Goal: Task Accomplishment & Management: Manage account settings

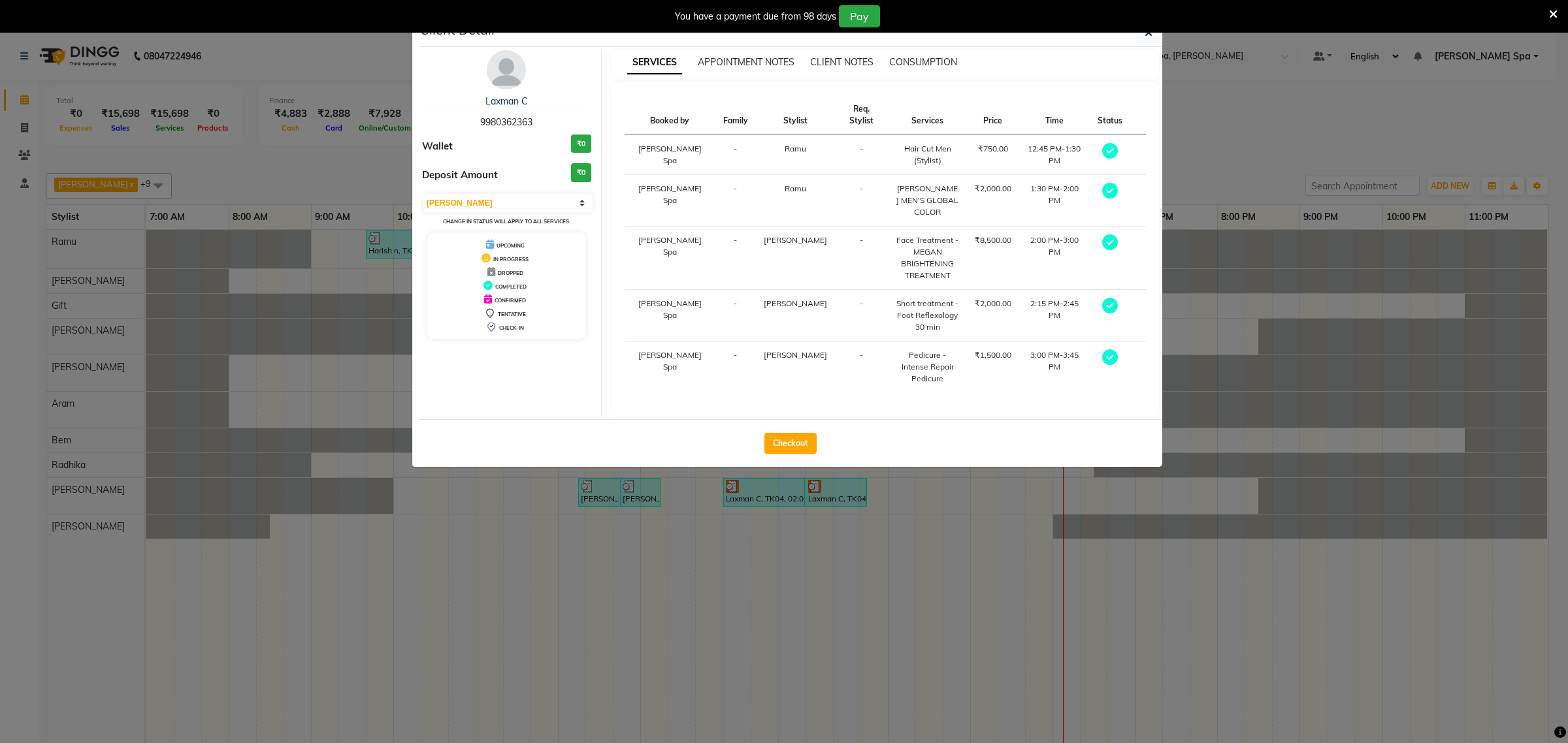
select select "100"
select select "3"
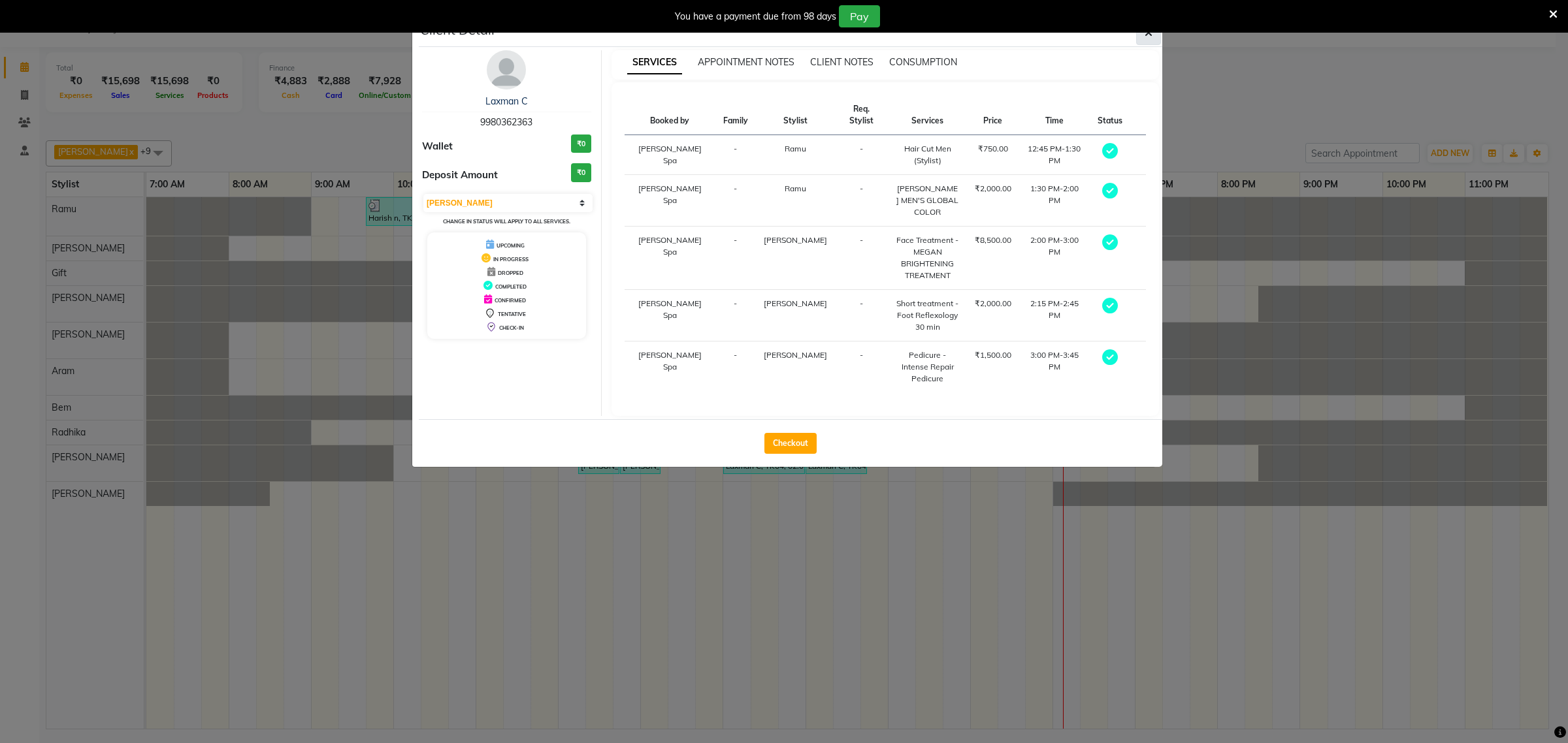
click at [1148, 37] on icon "button" at bounding box center [1149, 33] width 8 height 10
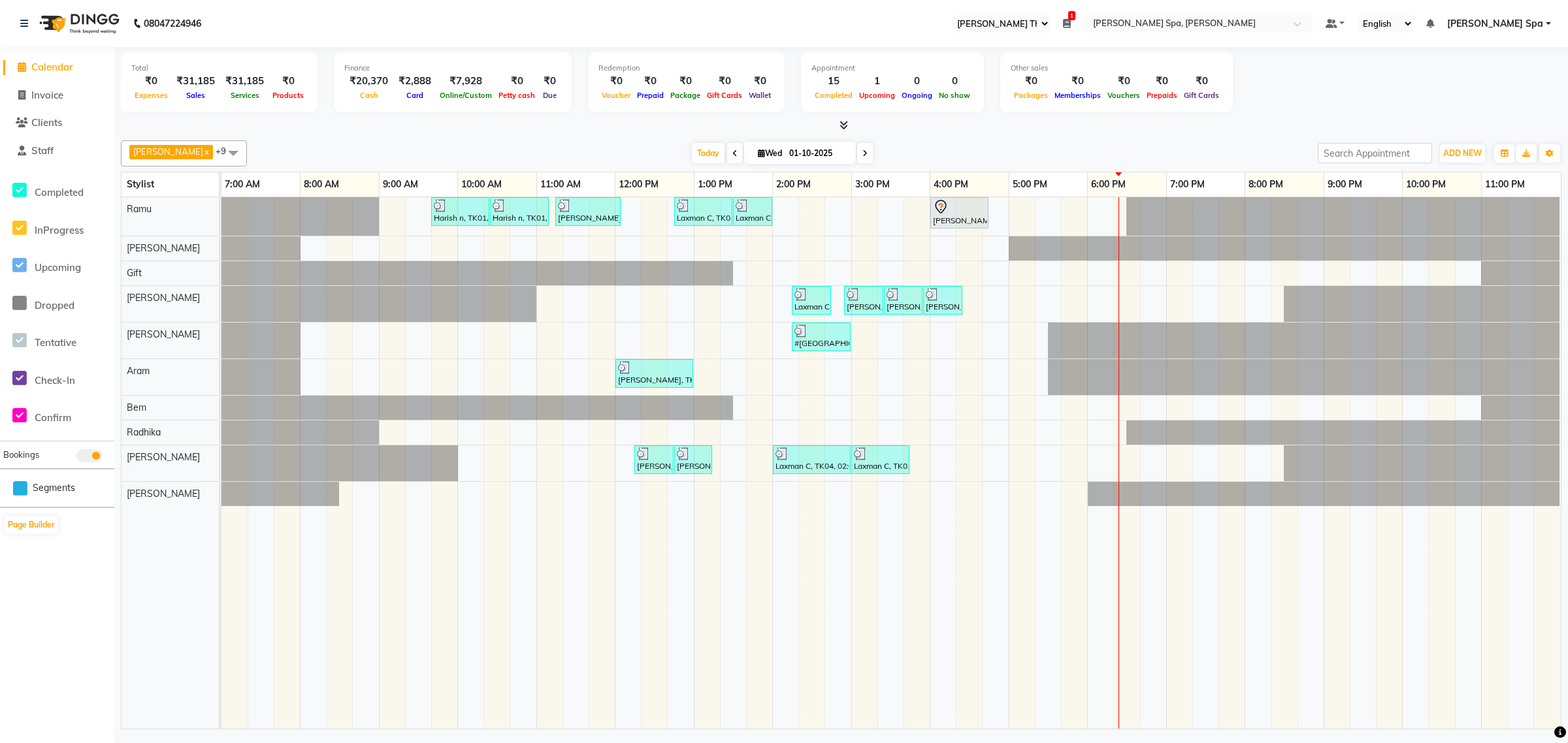
select select "100"
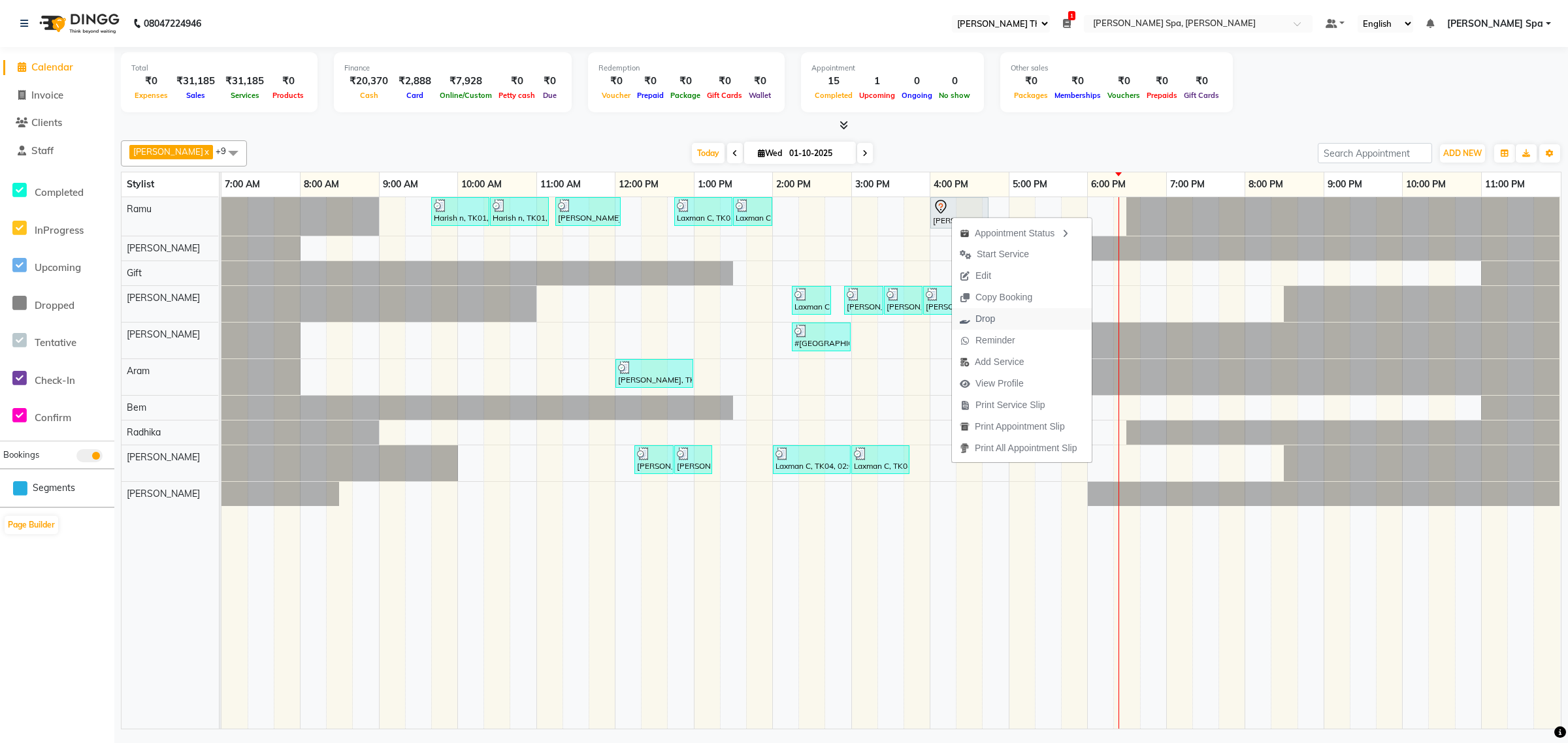
click at [978, 317] on span "Drop" at bounding box center [985, 319] width 20 height 14
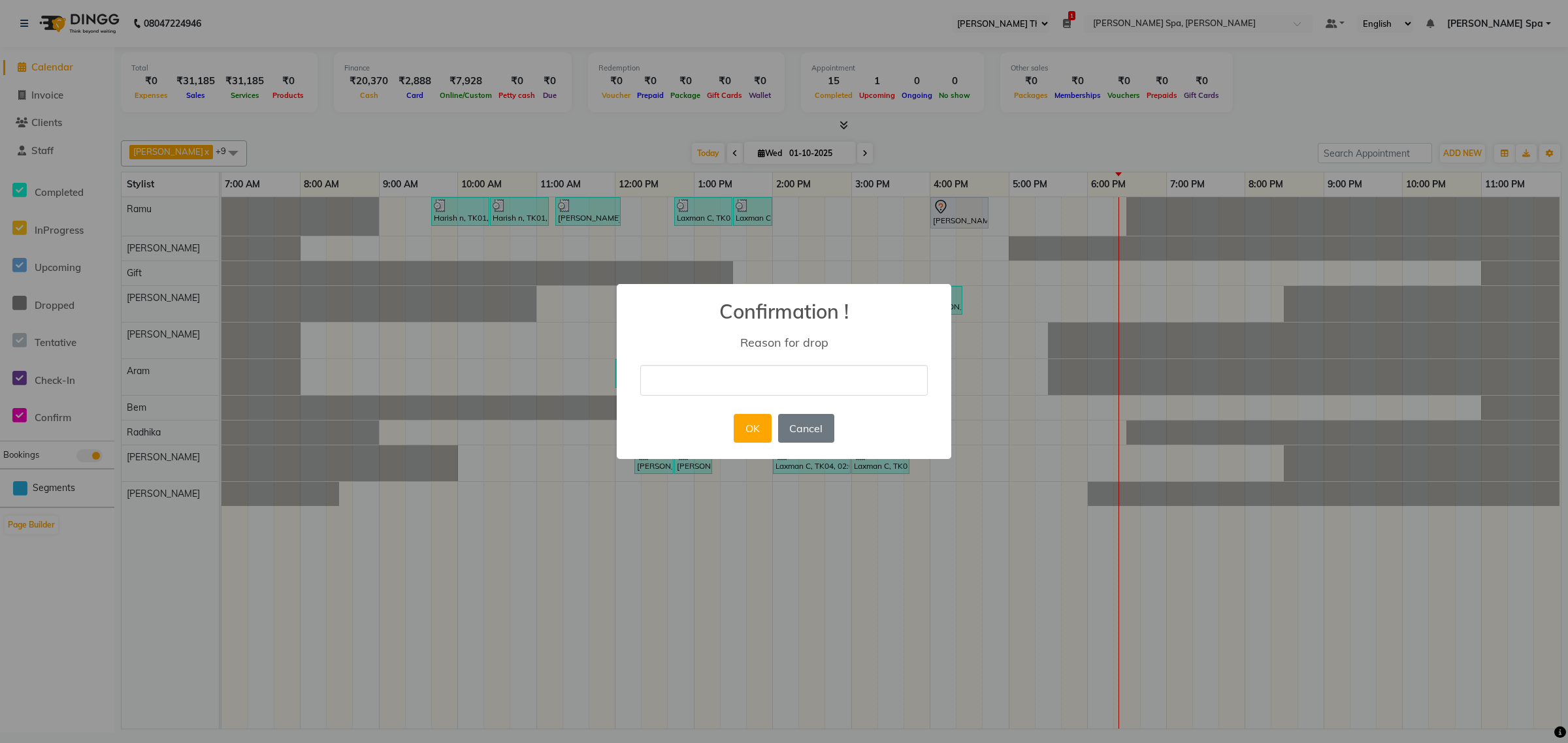
click at [711, 388] on input "text" at bounding box center [784, 380] width 288 height 31
click at [658, 380] on input "text" at bounding box center [784, 380] width 288 height 31
type input "cancelled"
click at [755, 431] on button "OK" at bounding box center [752, 428] width 37 height 29
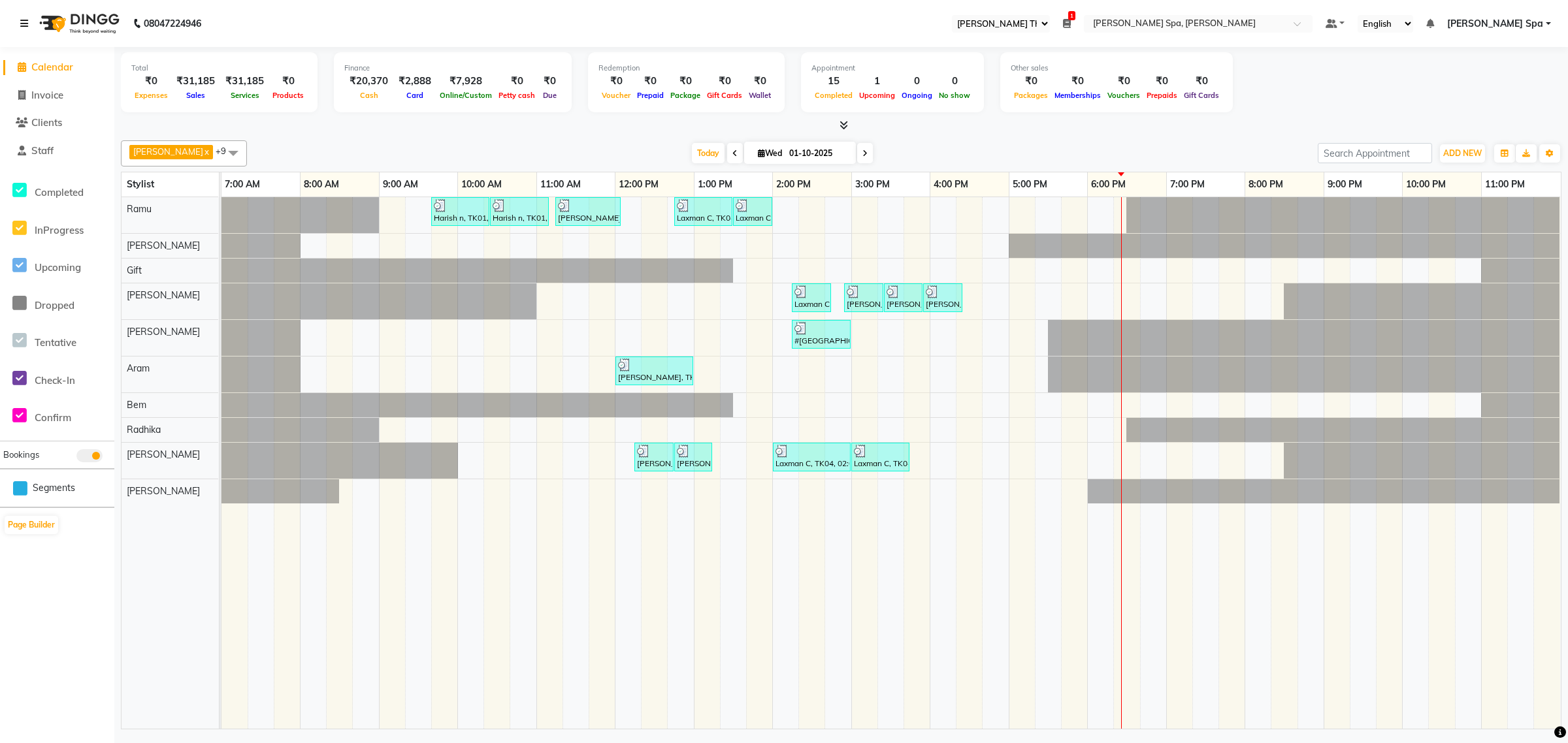
click at [24, 24] on icon at bounding box center [24, 24] width 8 height 9
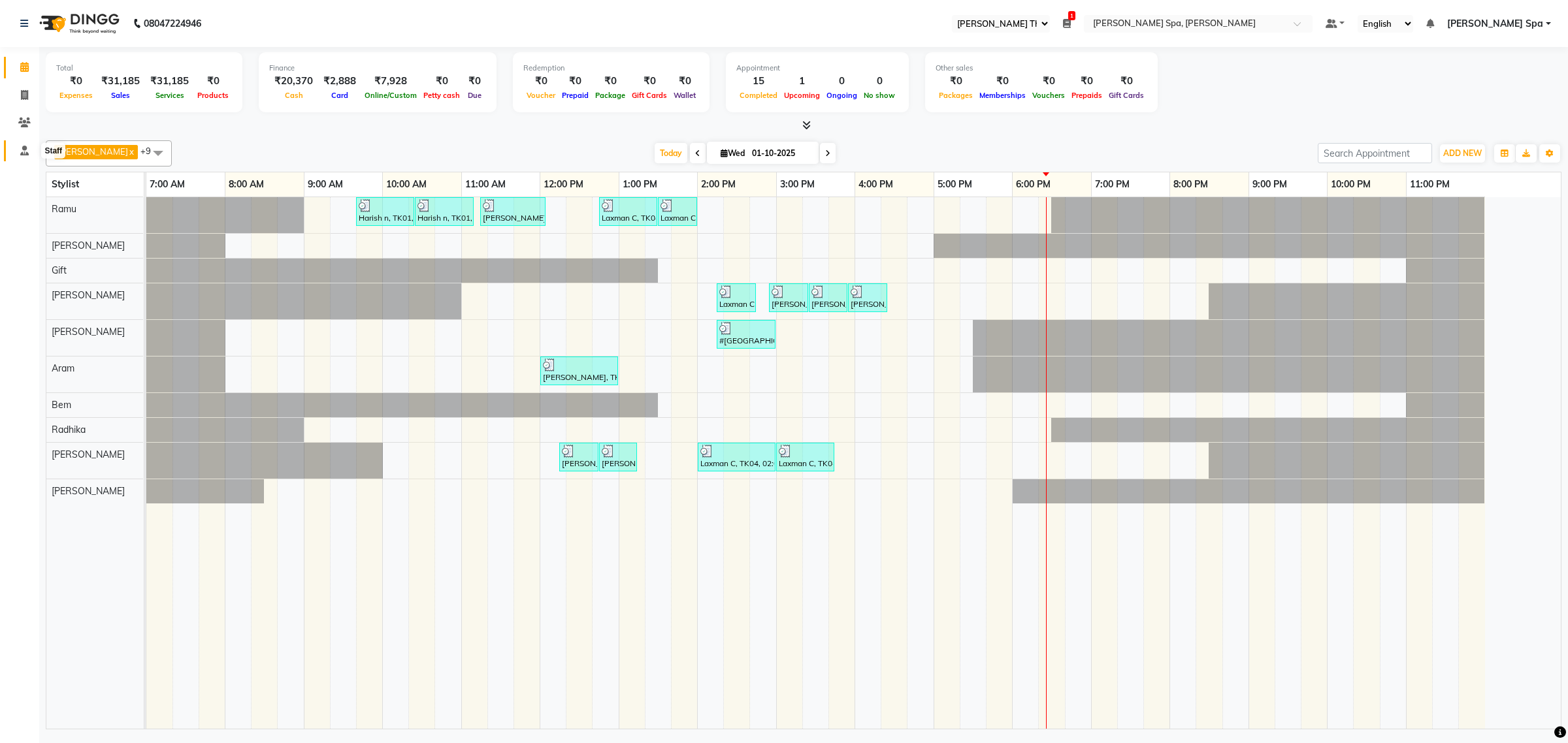
click at [24, 151] on icon at bounding box center [24, 150] width 9 height 10
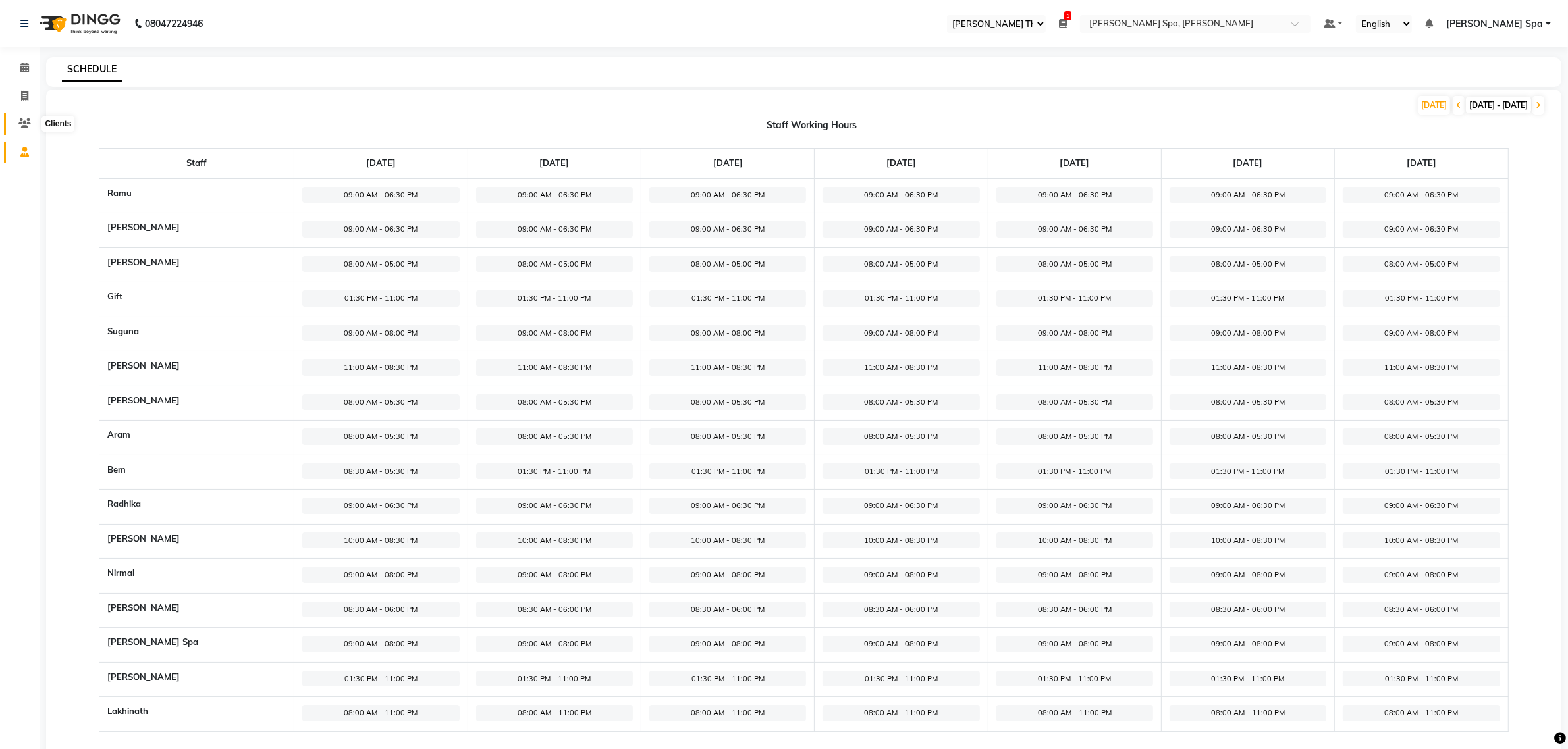
click at [25, 119] on icon at bounding box center [24, 123] width 13 height 10
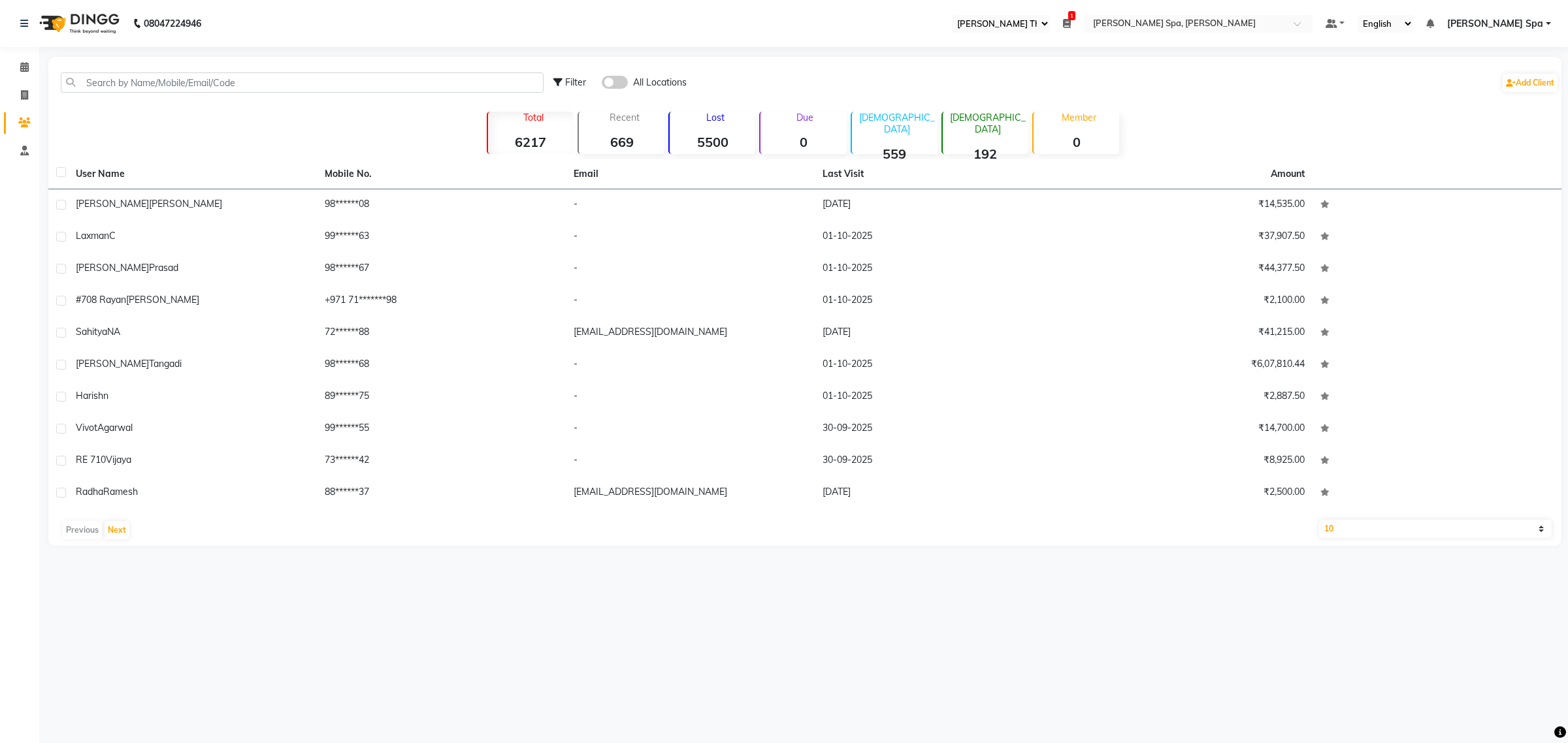
click at [27, 107] on li "Invoice" at bounding box center [20, 95] width 39 height 28
click at [27, 97] on icon at bounding box center [24, 95] width 7 height 10
select select "service"
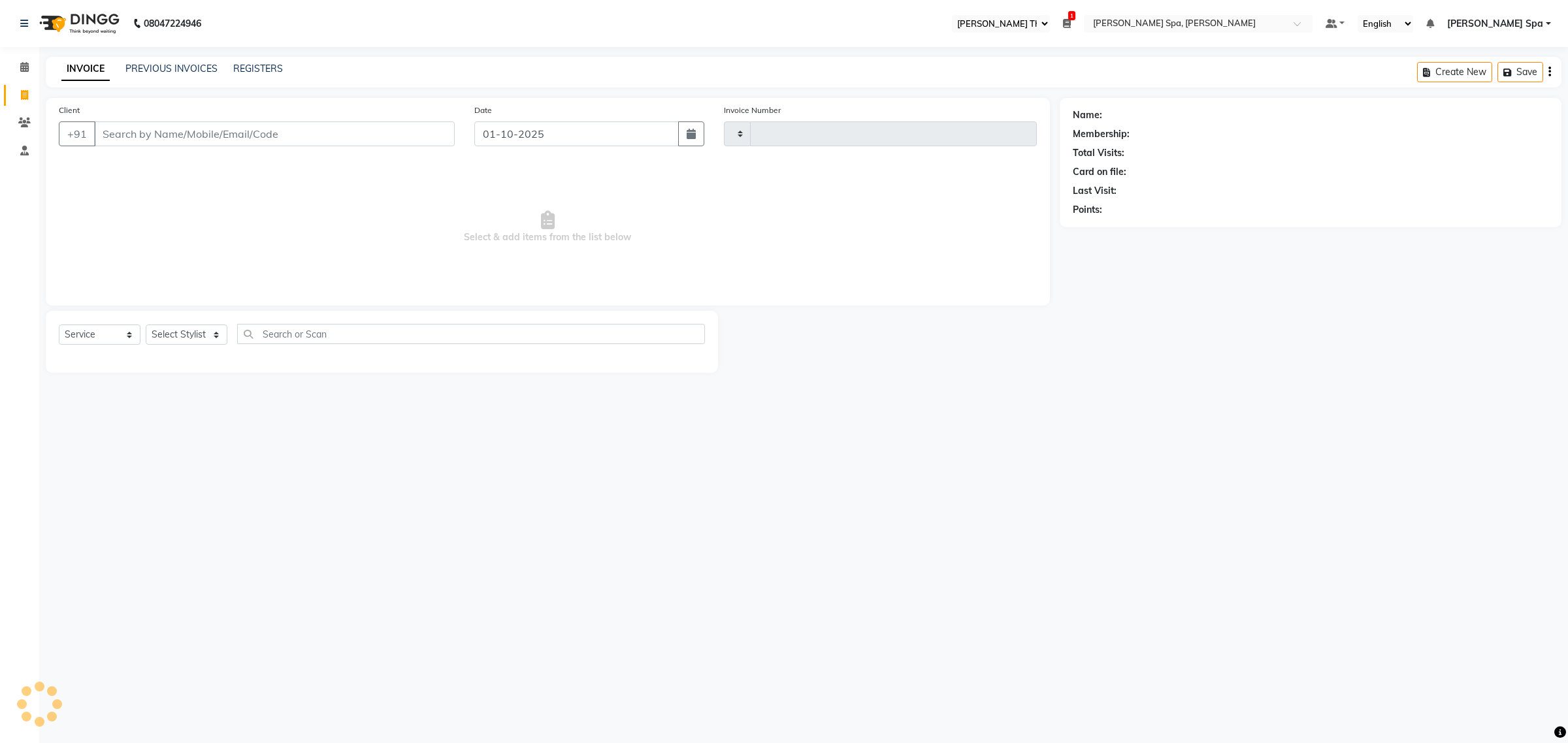
type input "1864"
select select "8545"
click at [23, 62] on icon at bounding box center [24, 67] width 9 height 10
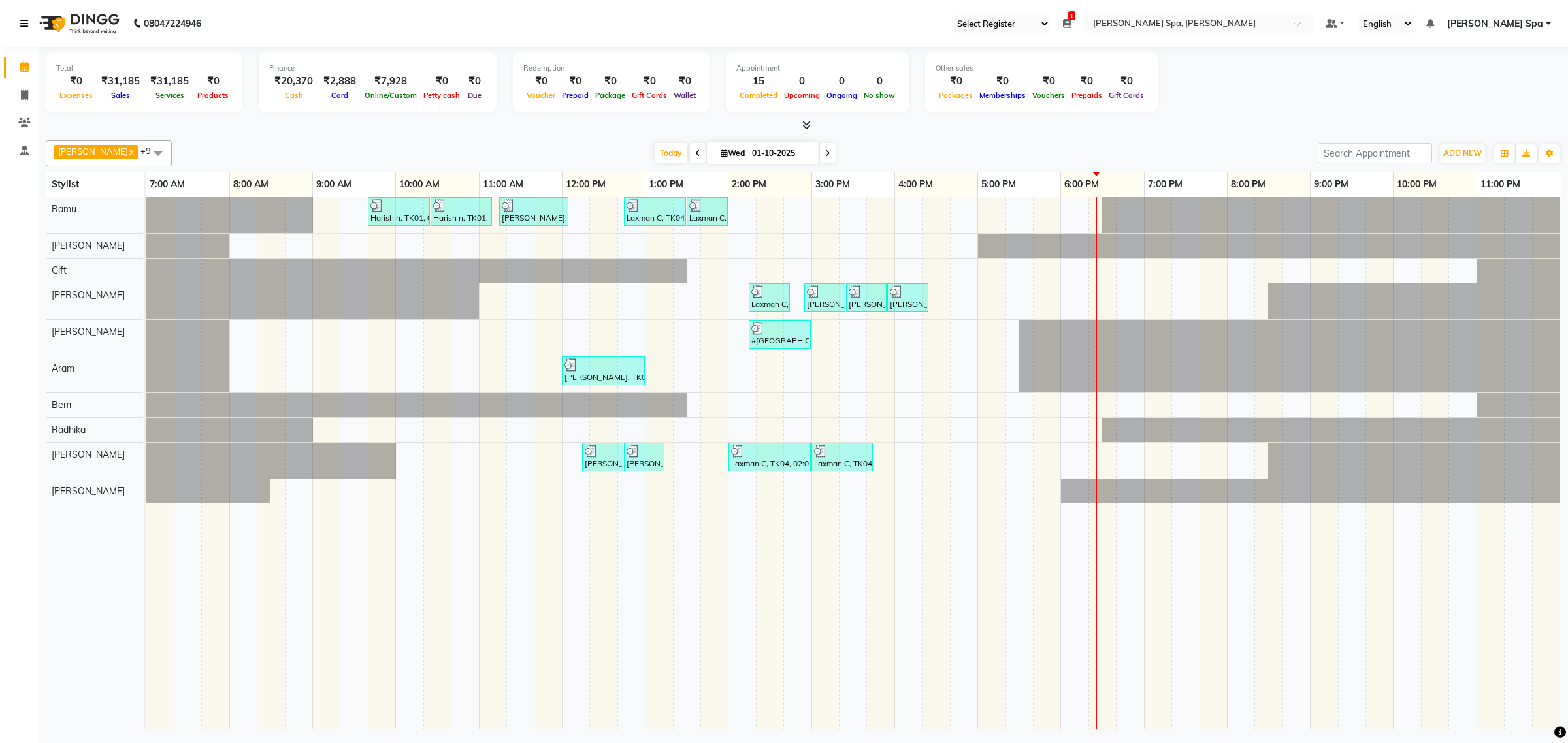
click at [24, 24] on icon at bounding box center [24, 24] width 8 height 9
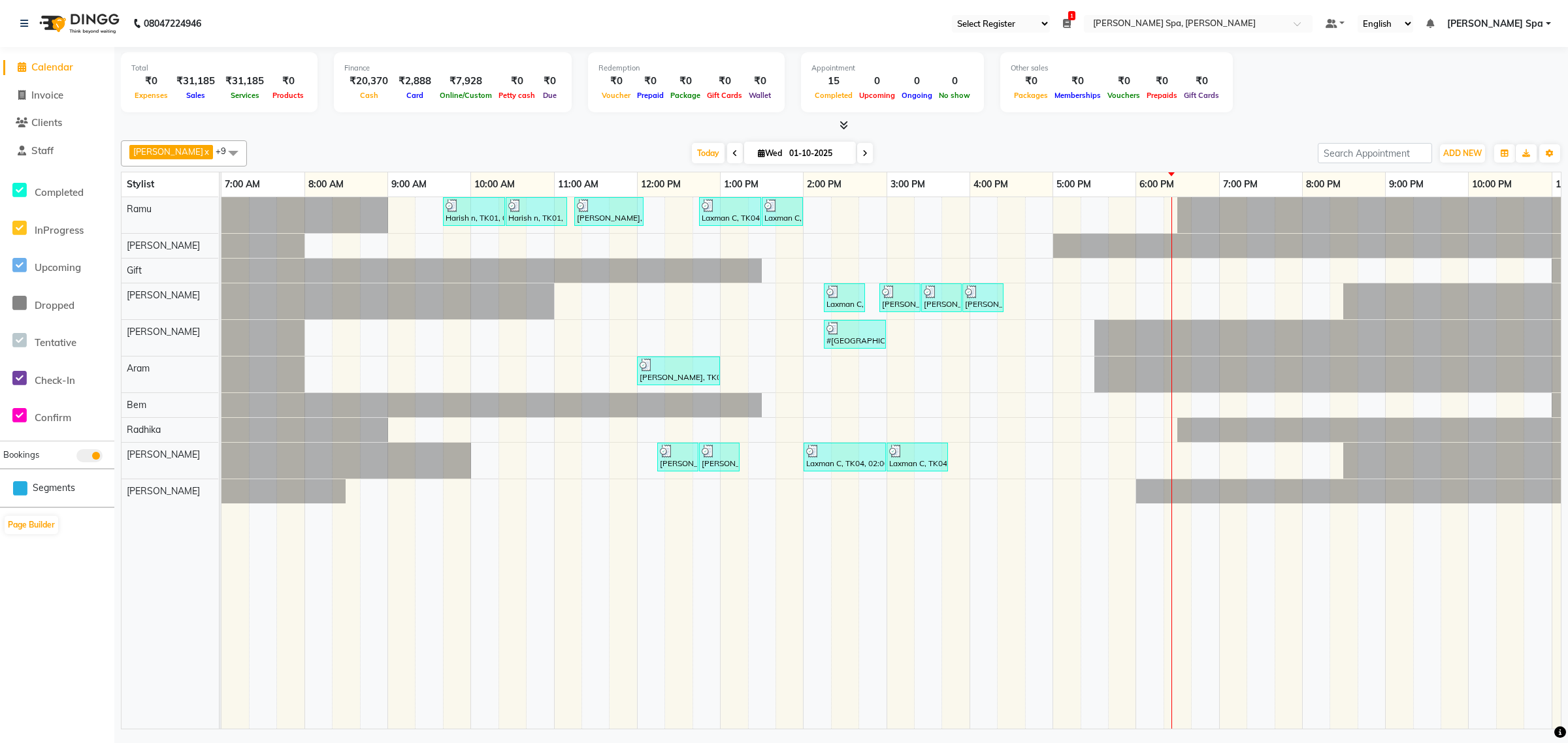
click at [1544, 24] on link "[PERSON_NAME] Spa" at bounding box center [1499, 24] width 104 height 14
click at [1491, 91] on link "Sign out" at bounding box center [1484, 90] width 120 height 20
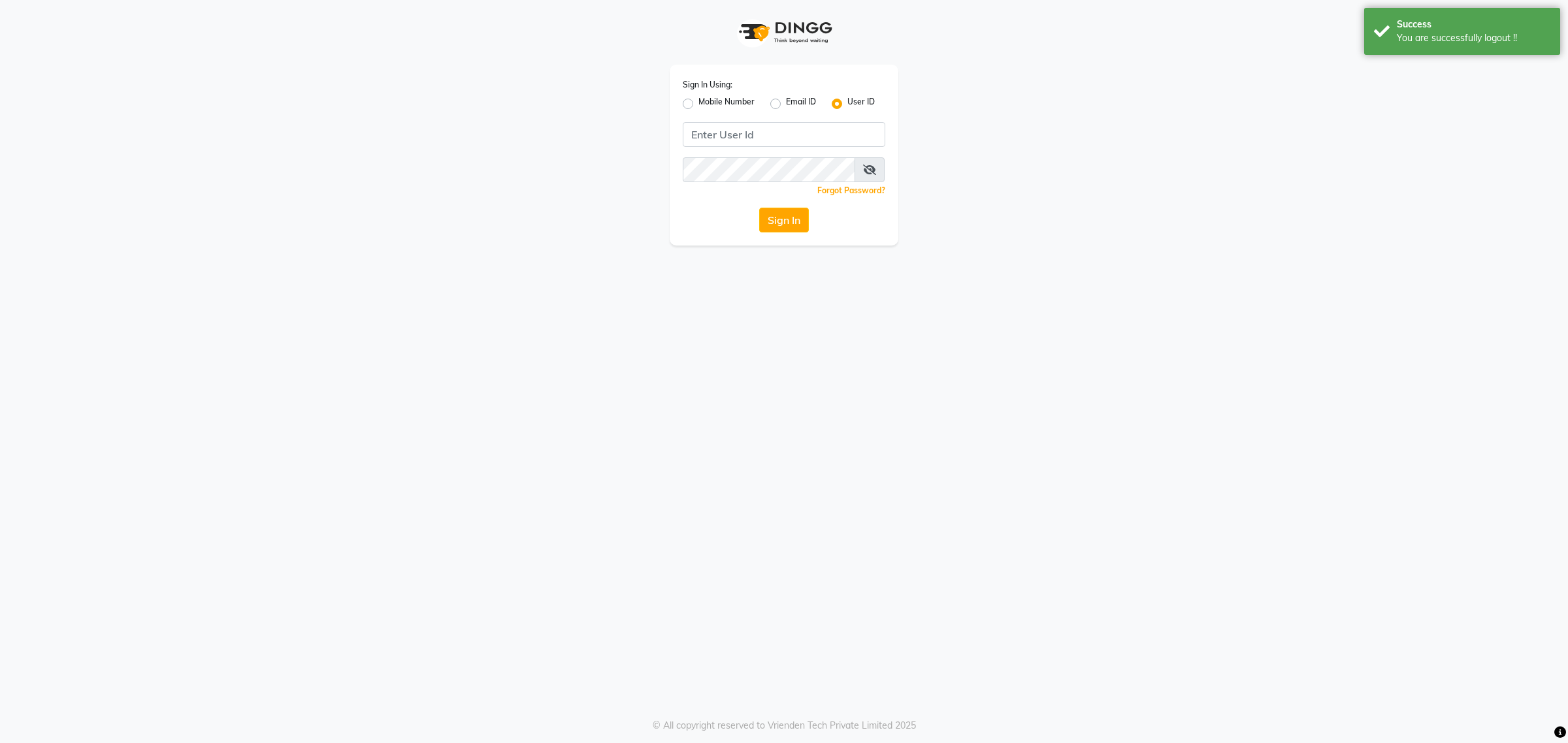
click at [698, 102] on label "Mobile Number" at bounding box center [726, 104] width 56 height 16
click at [698, 102] on input "Mobile Number" at bounding box center [702, 100] width 9 height 8
radio input "true"
radio input "false"
click at [778, 134] on input "Username" at bounding box center [806, 135] width 159 height 25
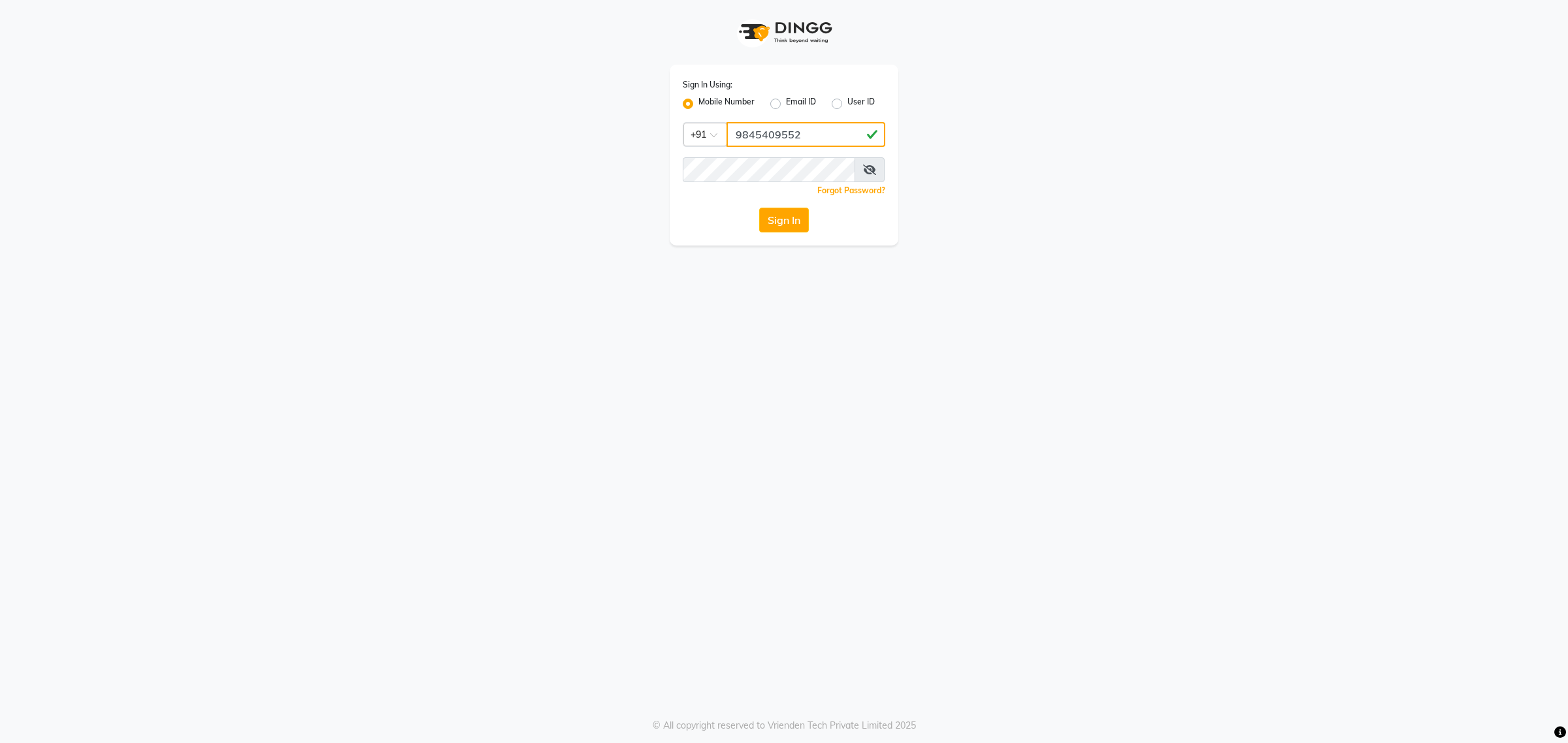
type input "9845409552"
click at [781, 216] on button "Sign In" at bounding box center [784, 220] width 50 height 25
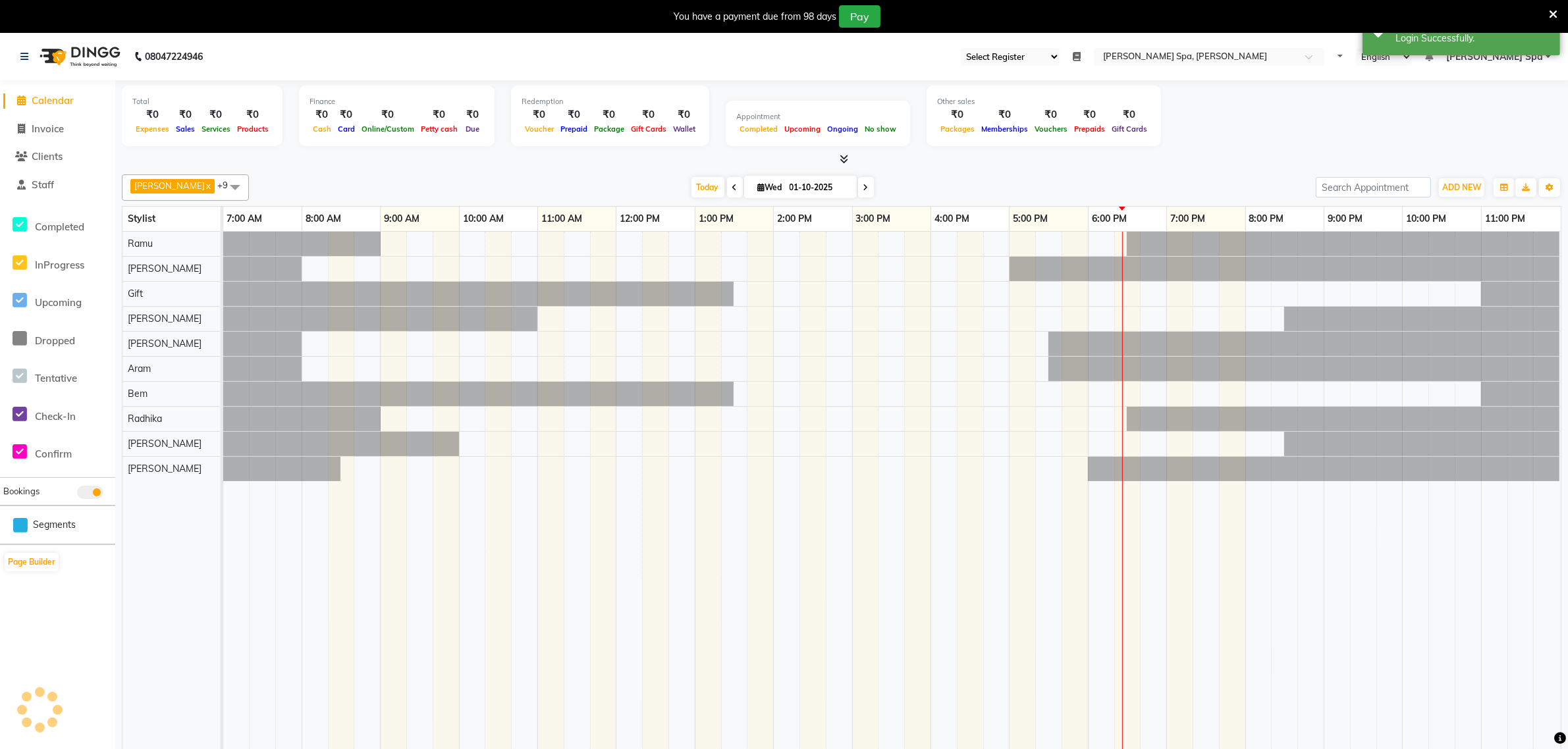
select select "100"
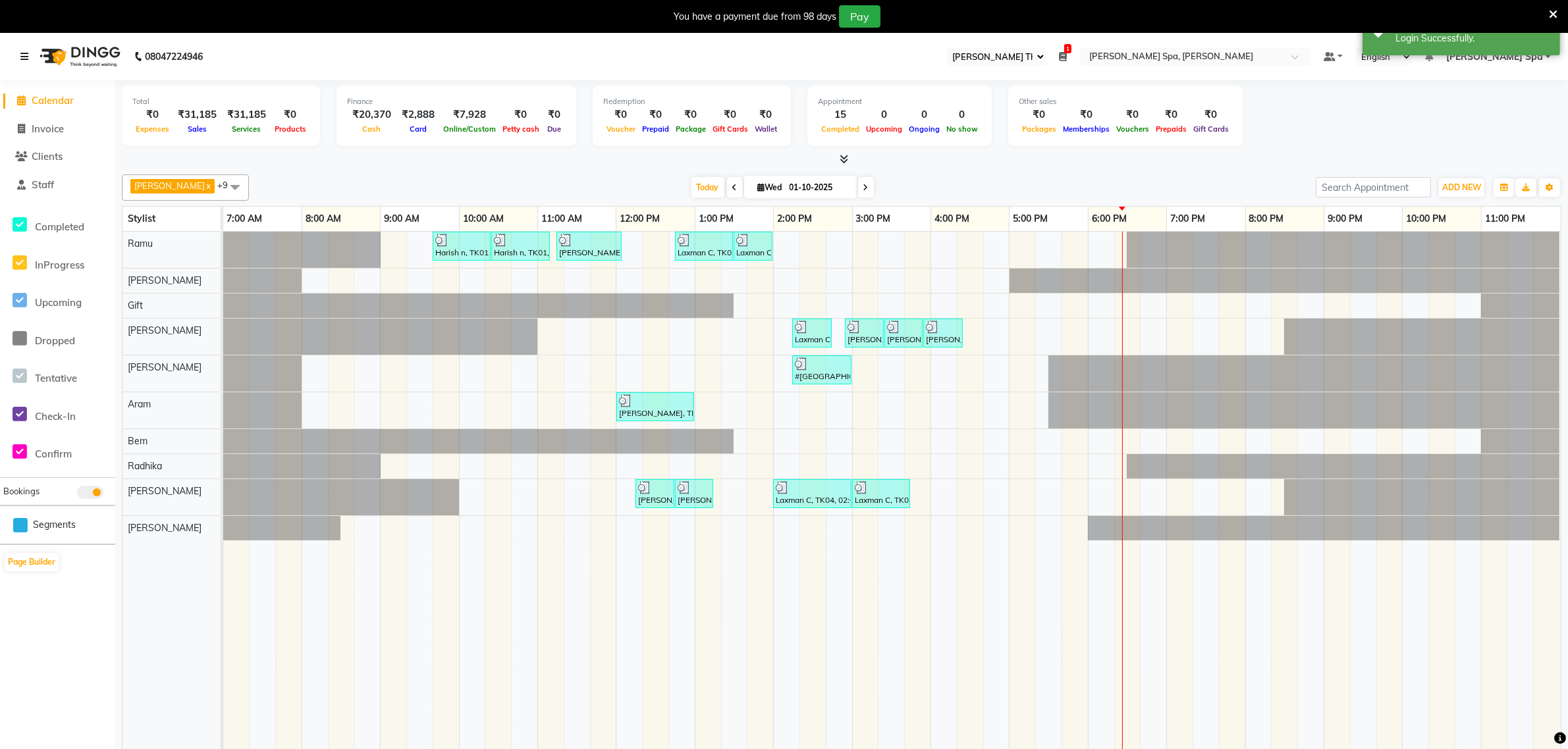
click at [21, 53] on icon at bounding box center [24, 57] width 8 height 9
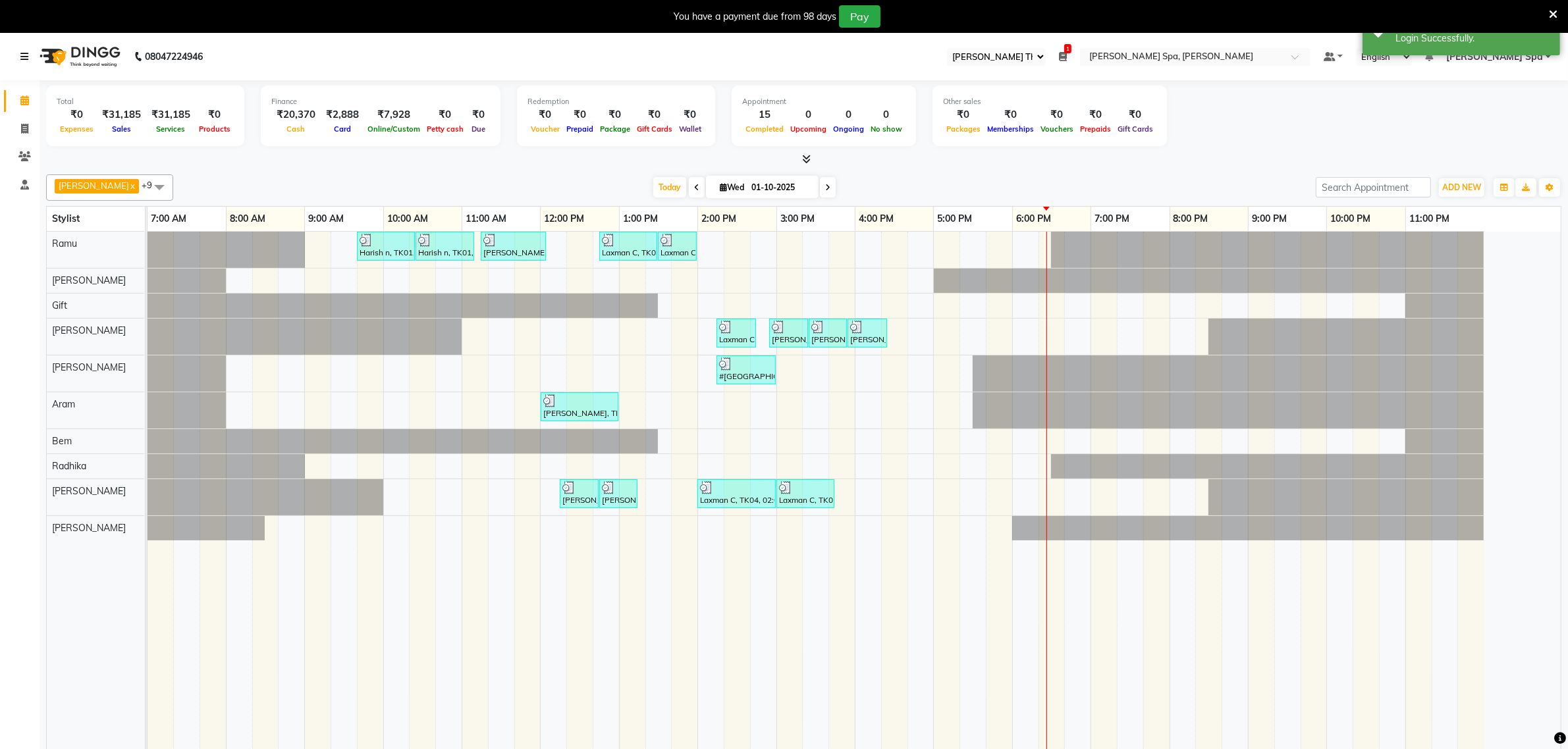
click at [21, 53] on icon at bounding box center [24, 57] width 8 height 9
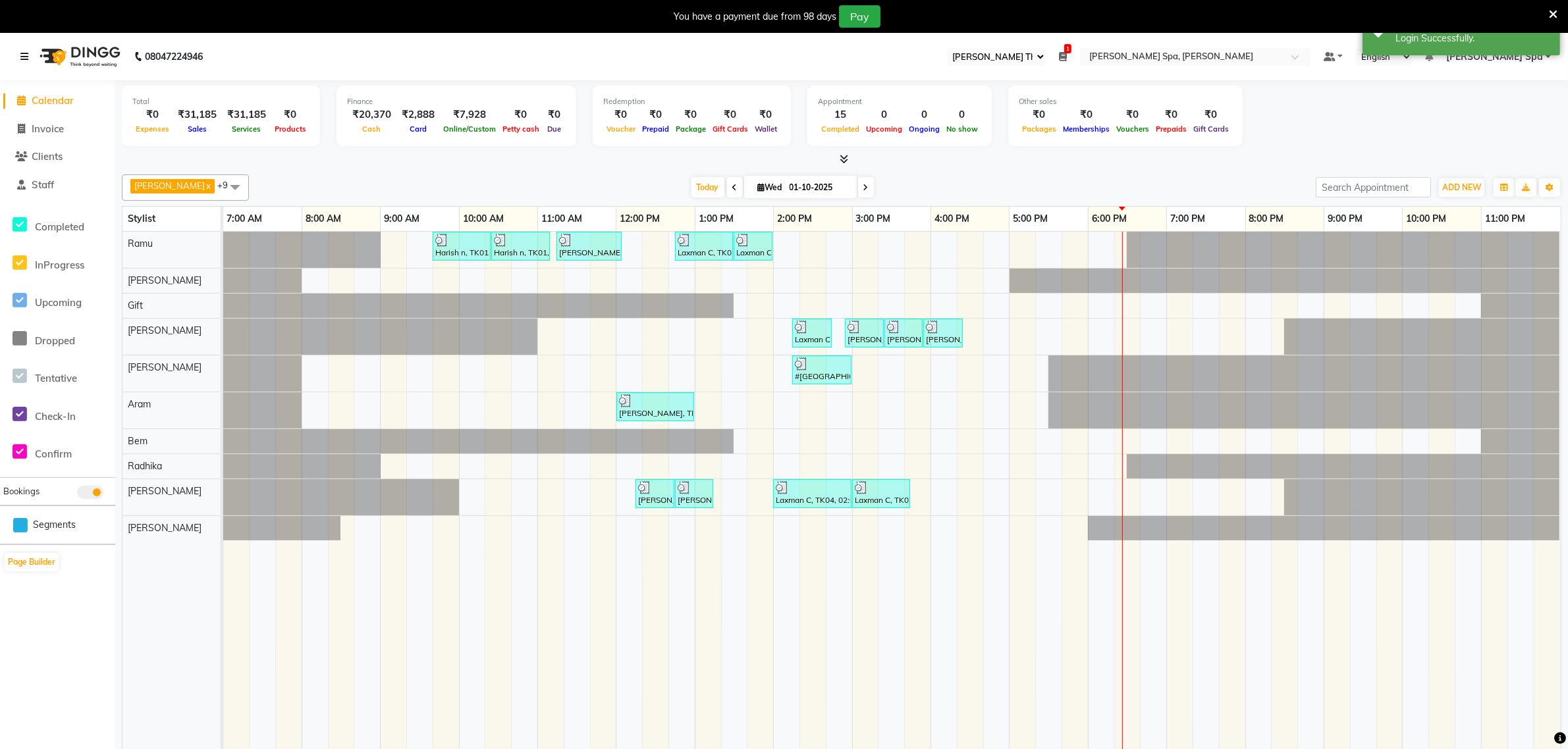
click at [27, 60] on icon at bounding box center [24, 57] width 8 height 9
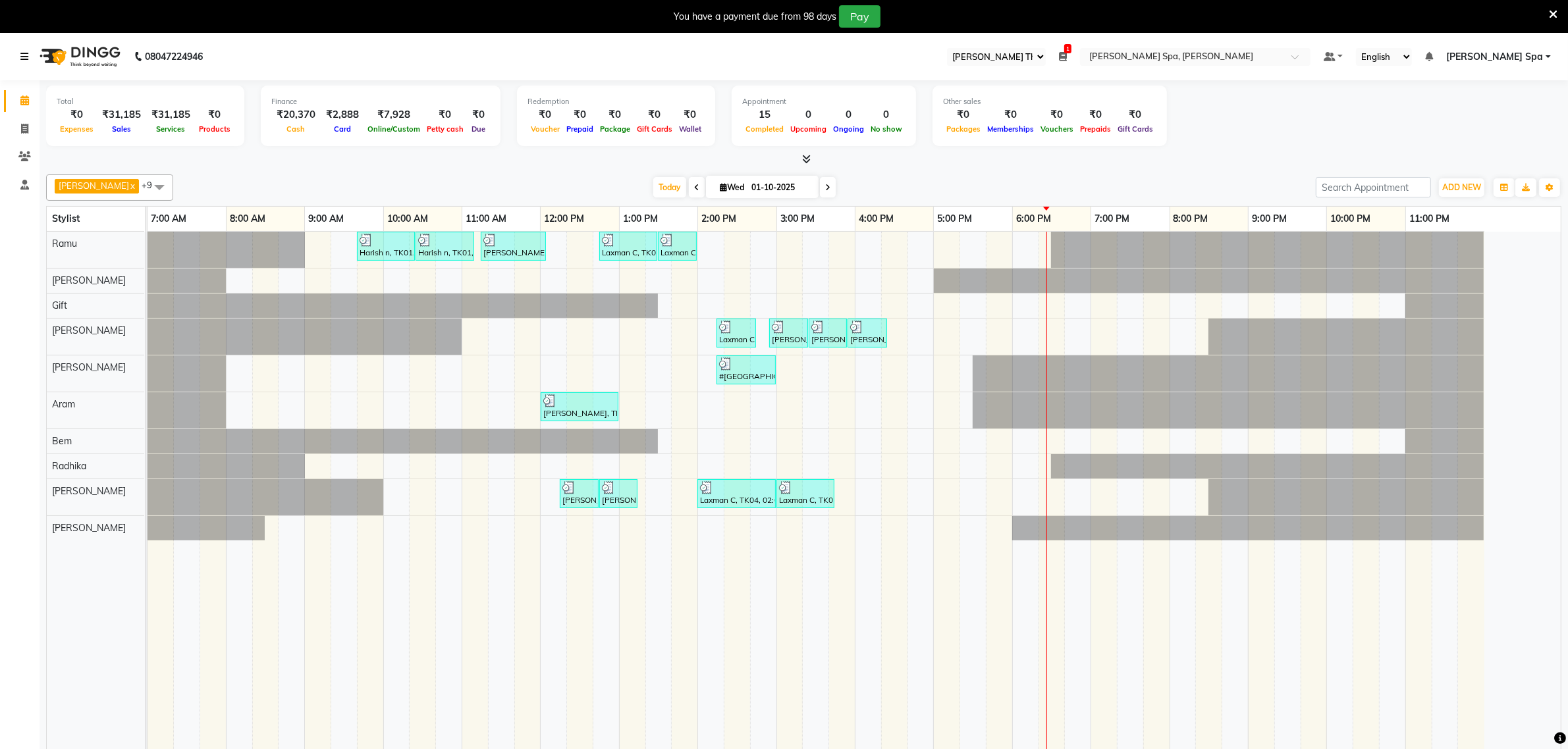
click at [24, 54] on icon at bounding box center [24, 57] width 8 height 9
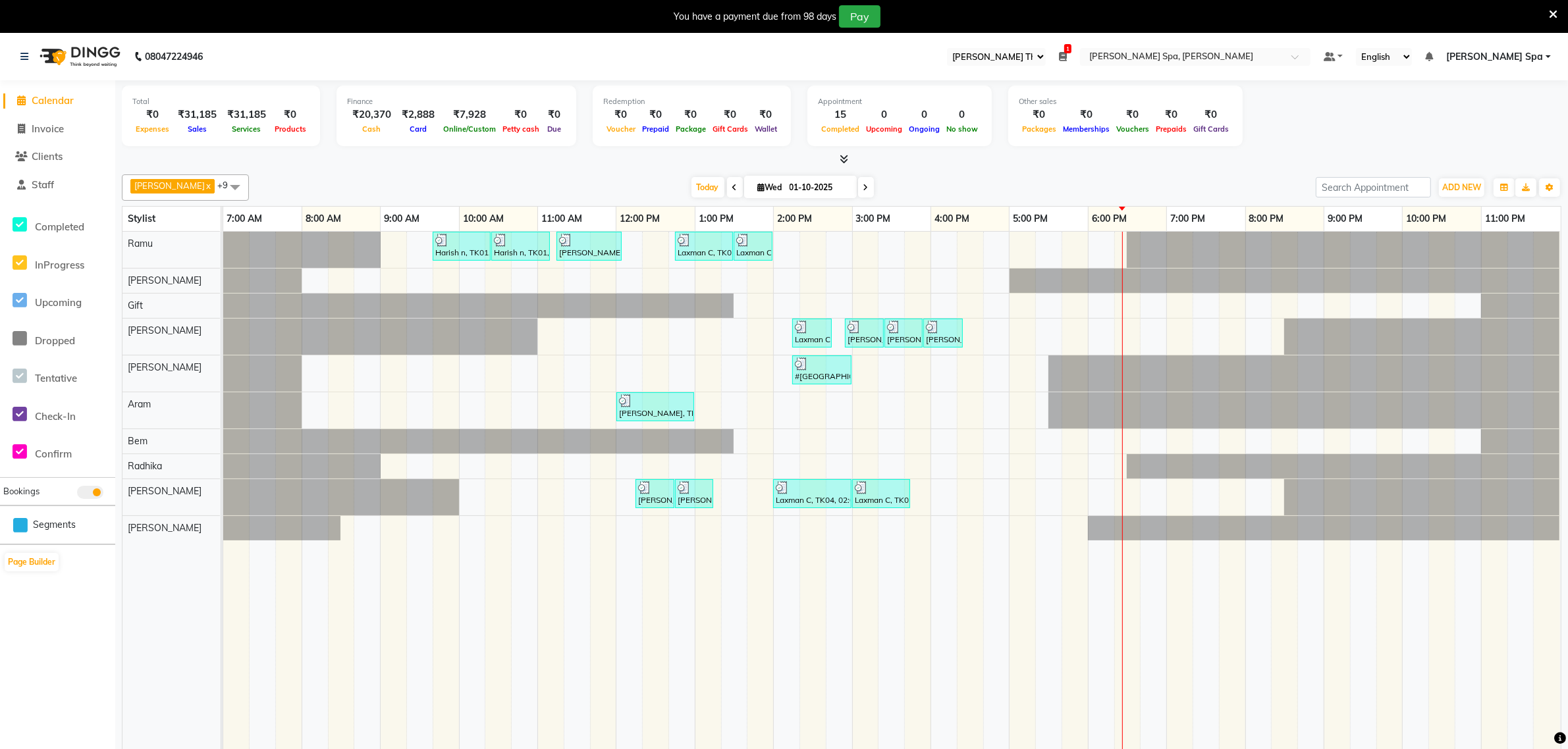
click at [1067, 56] on icon at bounding box center [1063, 57] width 8 height 9
click at [1067, 52] on icon at bounding box center [1063, 57] width 8 height 9
click at [1067, 56] on icon at bounding box center [1063, 57] width 8 height 9
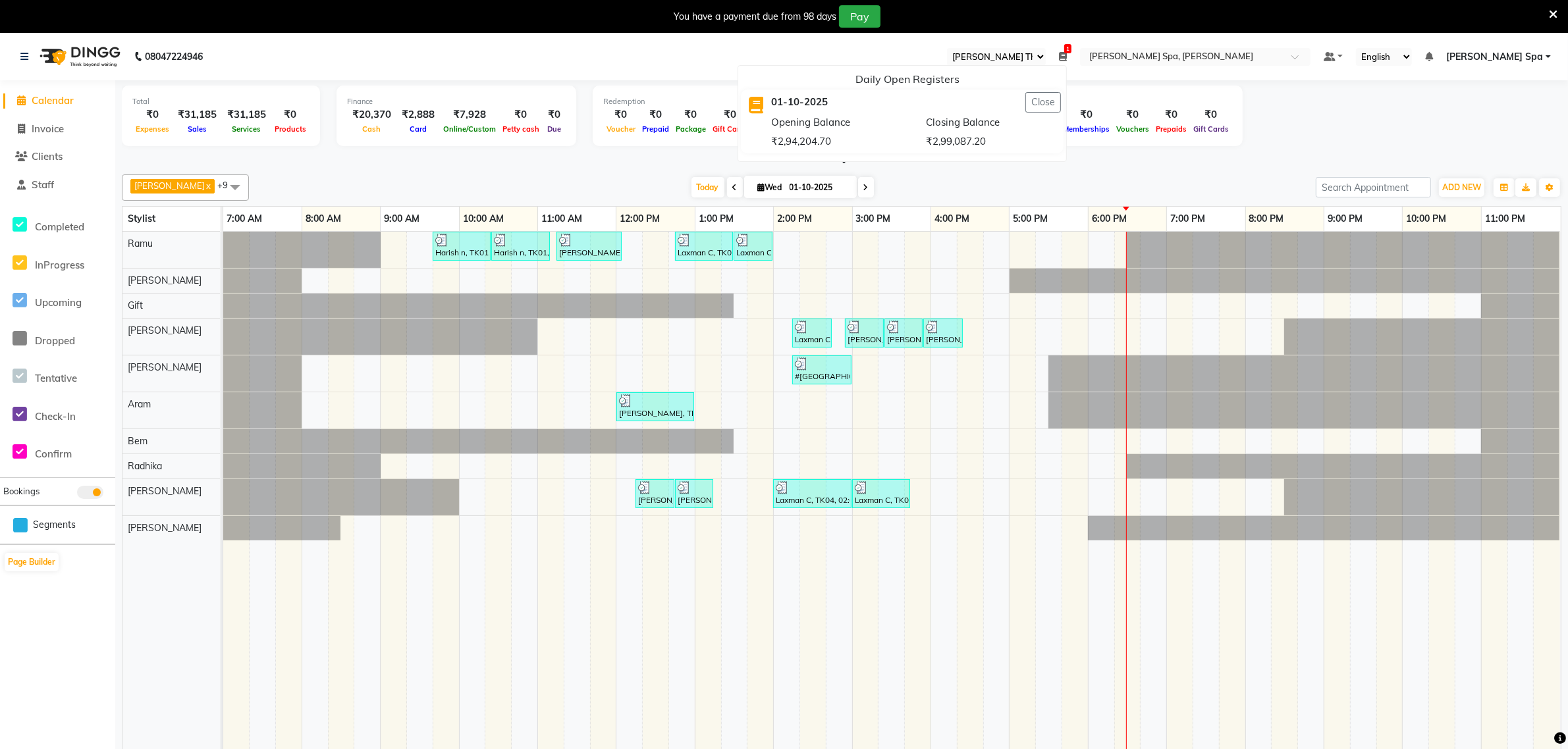
click at [1546, 54] on link "[PERSON_NAME] Spa" at bounding box center [1498, 57] width 105 height 14
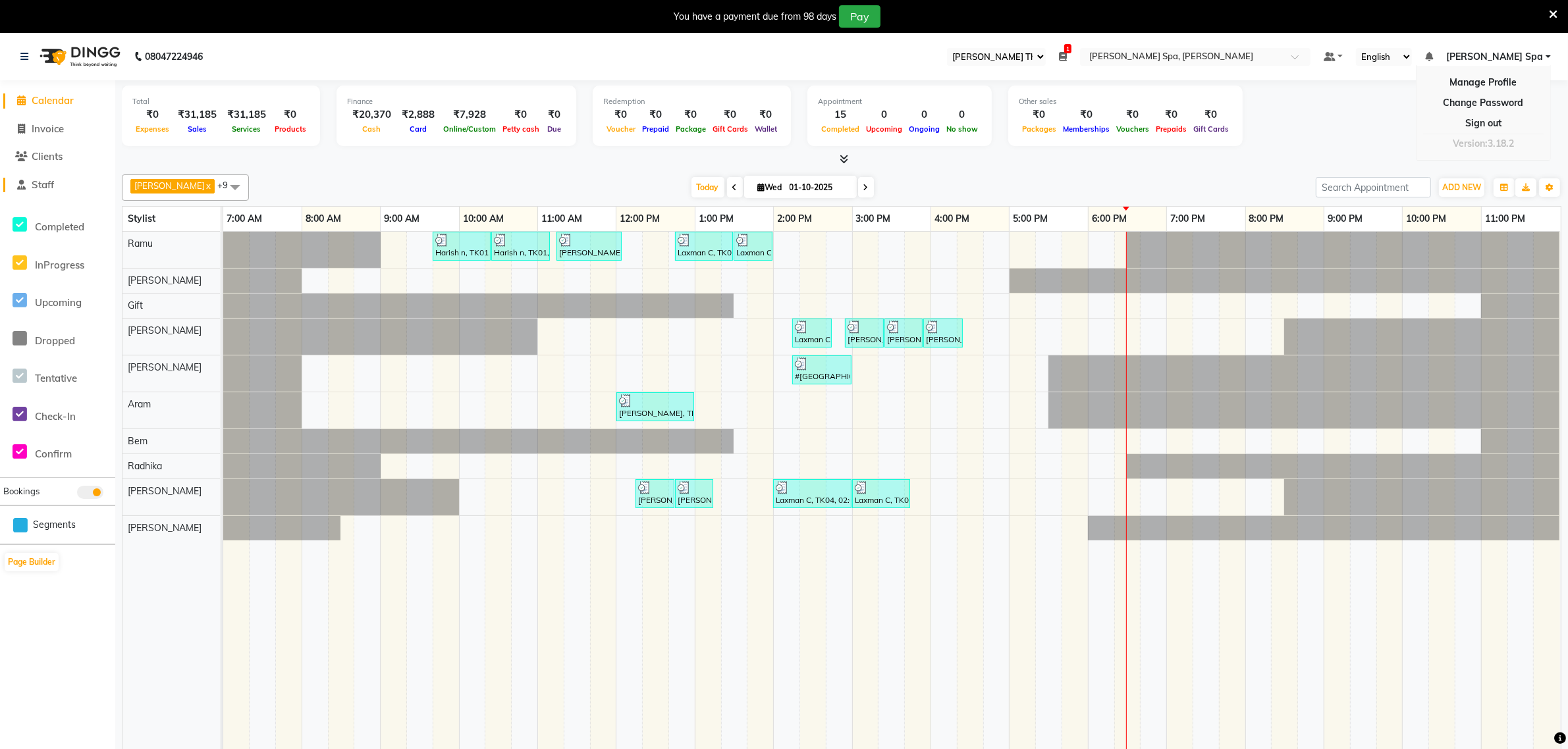
click at [25, 188] on icon at bounding box center [22, 184] width 9 height 10
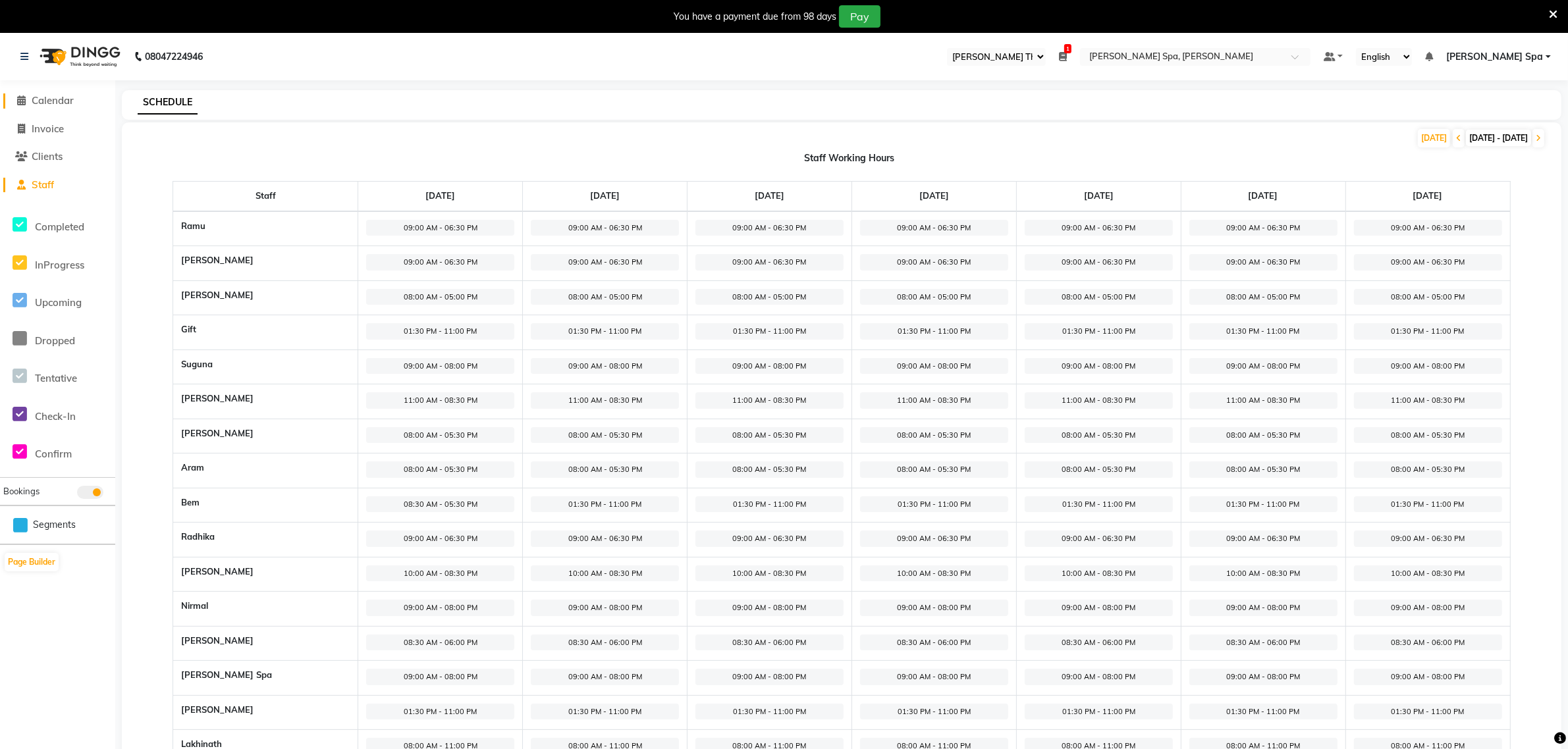
click at [18, 96] on icon at bounding box center [22, 100] width 9 height 10
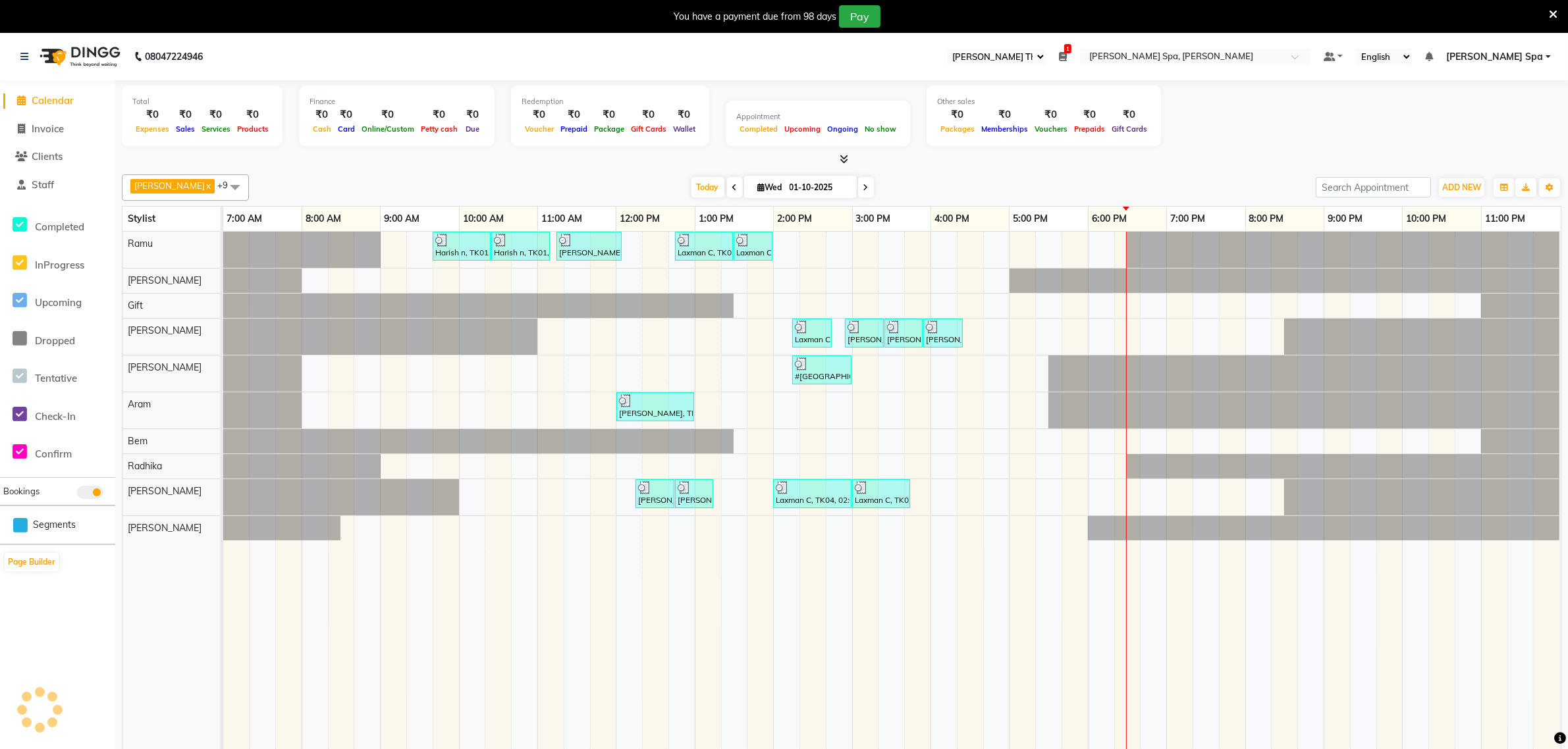
click at [262, 567] on td at bounding box center [263, 499] width 26 height 536
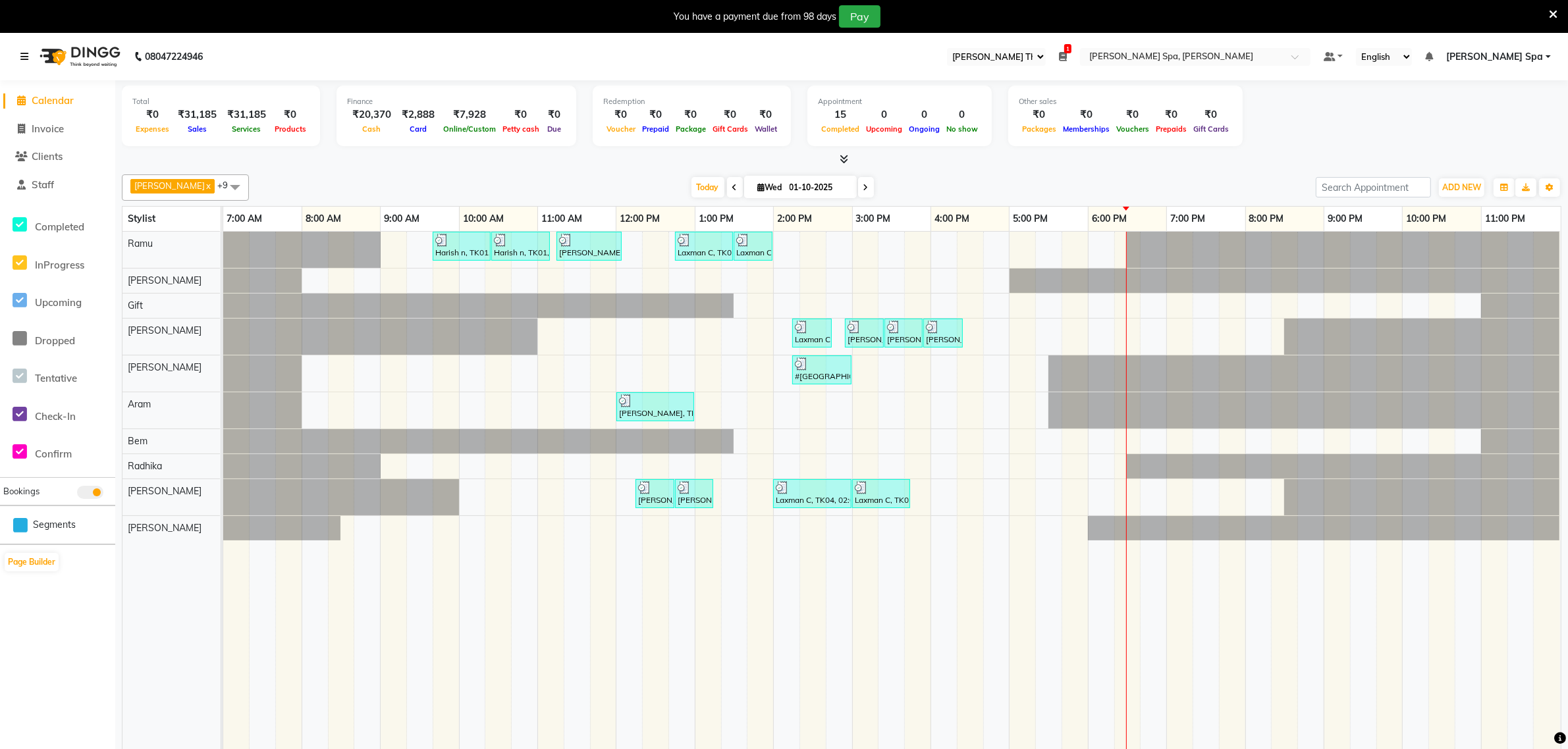
click at [28, 55] on icon at bounding box center [24, 57] width 8 height 9
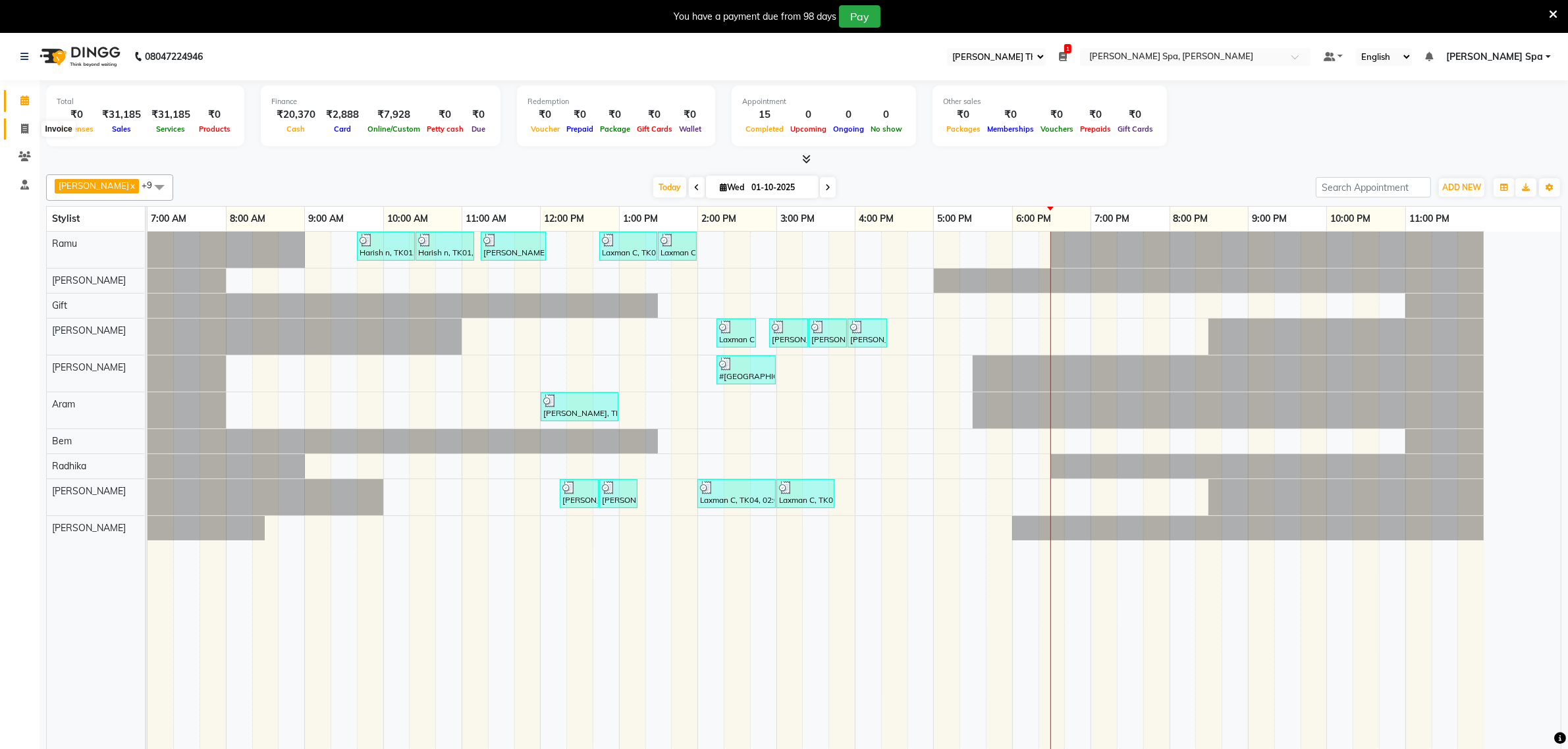
click at [27, 126] on icon at bounding box center [24, 128] width 7 height 10
select select "8545"
select select "service"
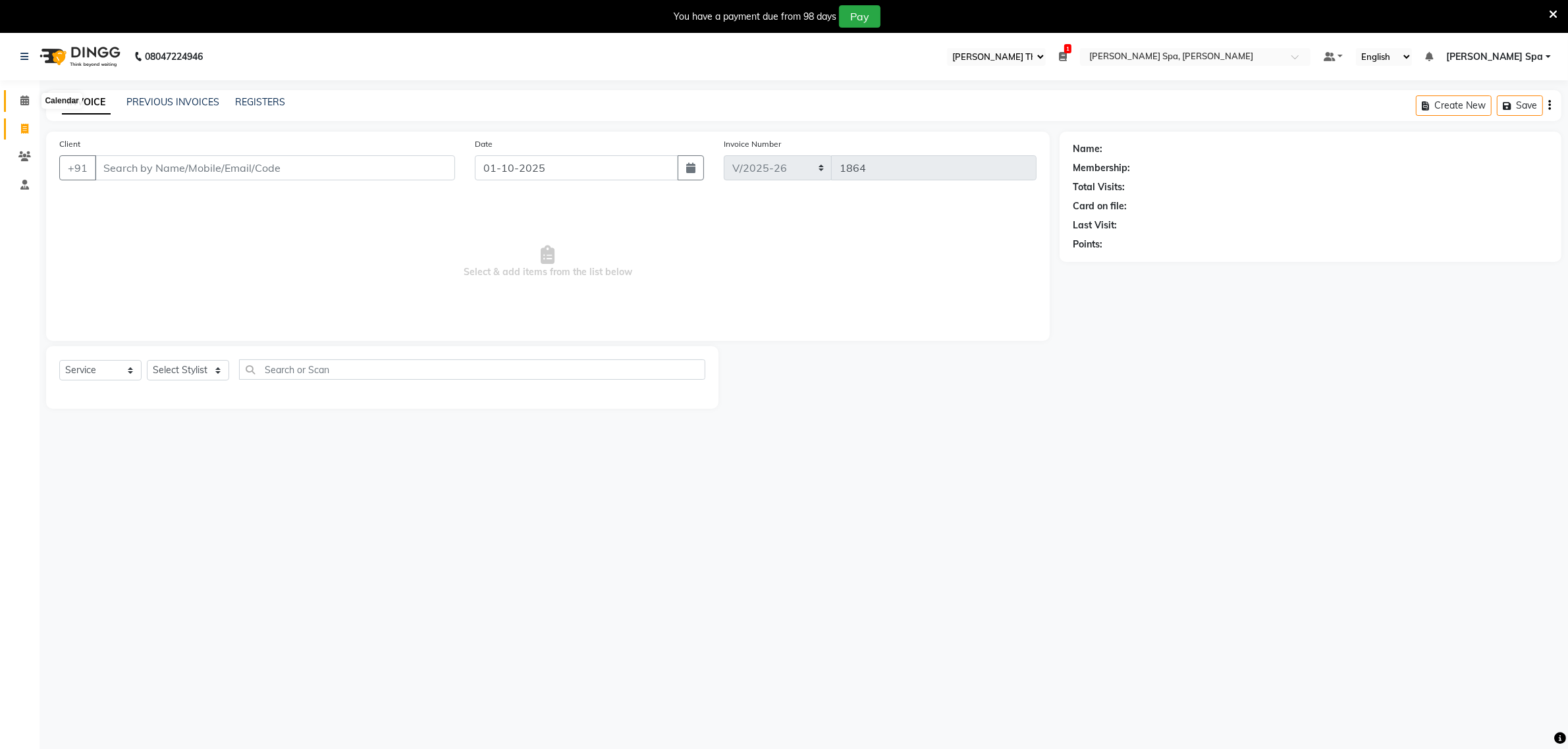
click at [22, 101] on icon at bounding box center [24, 100] width 9 height 10
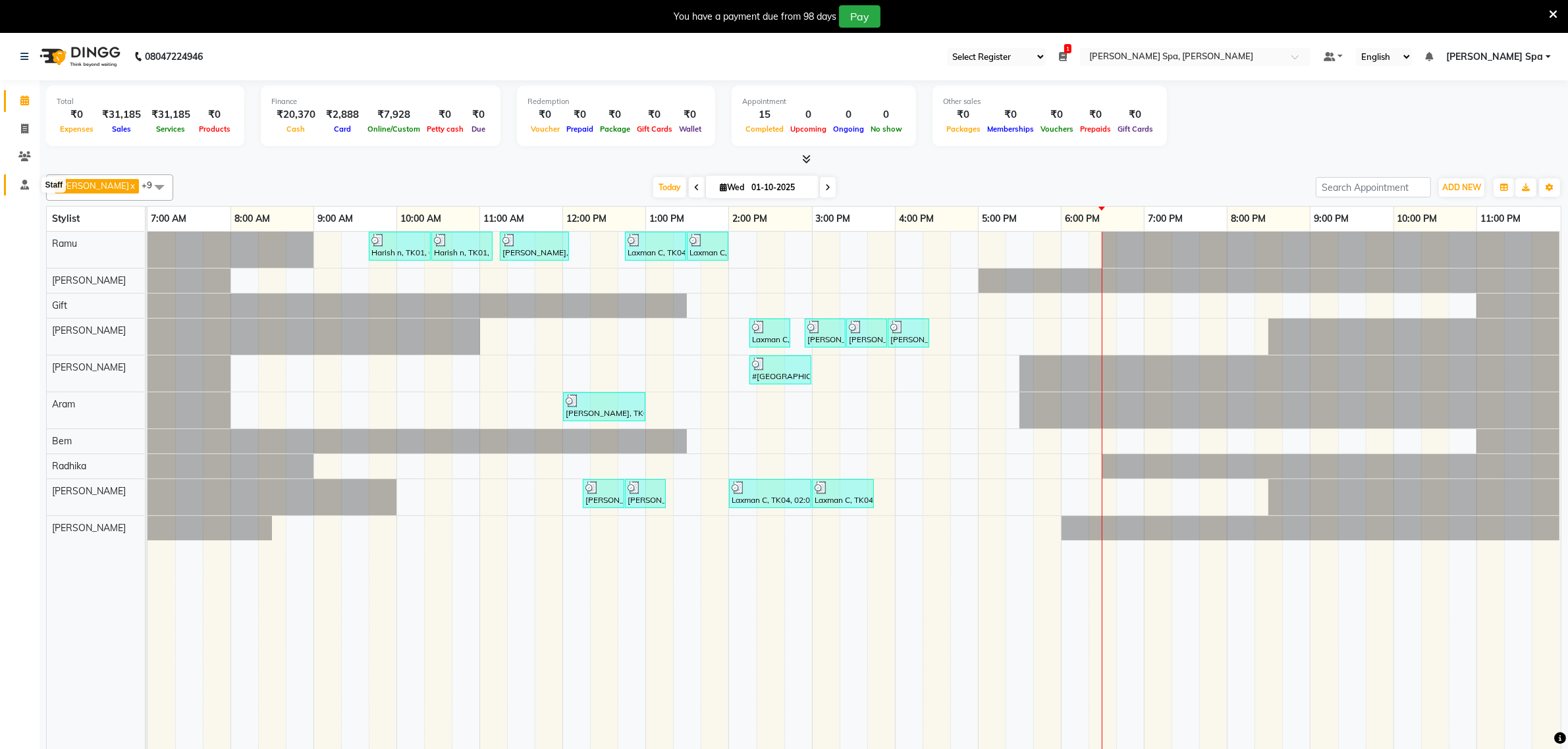
click at [23, 186] on icon at bounding box center [24, 184] width 9 height 10
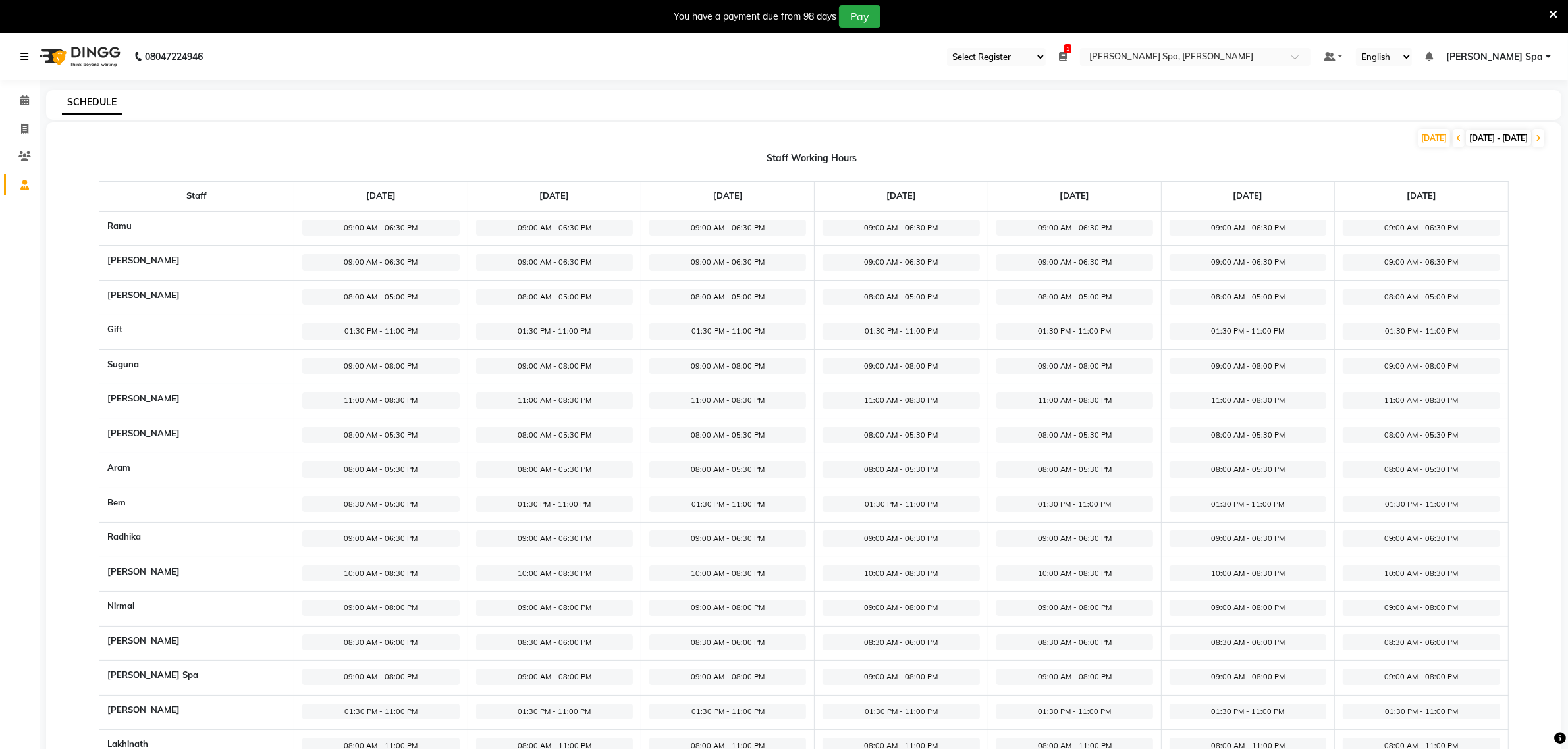
click at [22, 53] on icon at bounding box center [24, 57] width 8 height 9
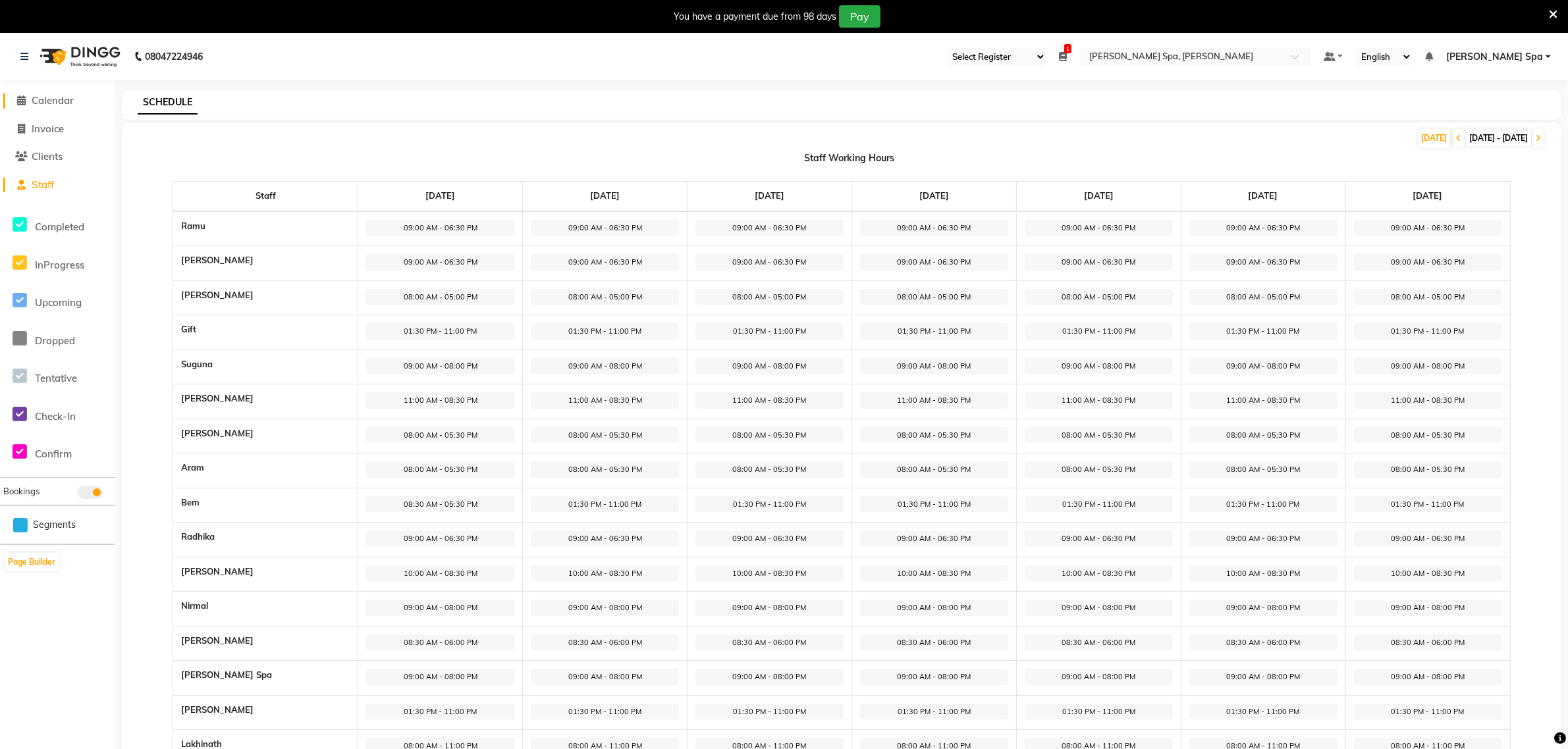
click at [23, 96] on icon at bounding box center [22, 100] width 9 height 10
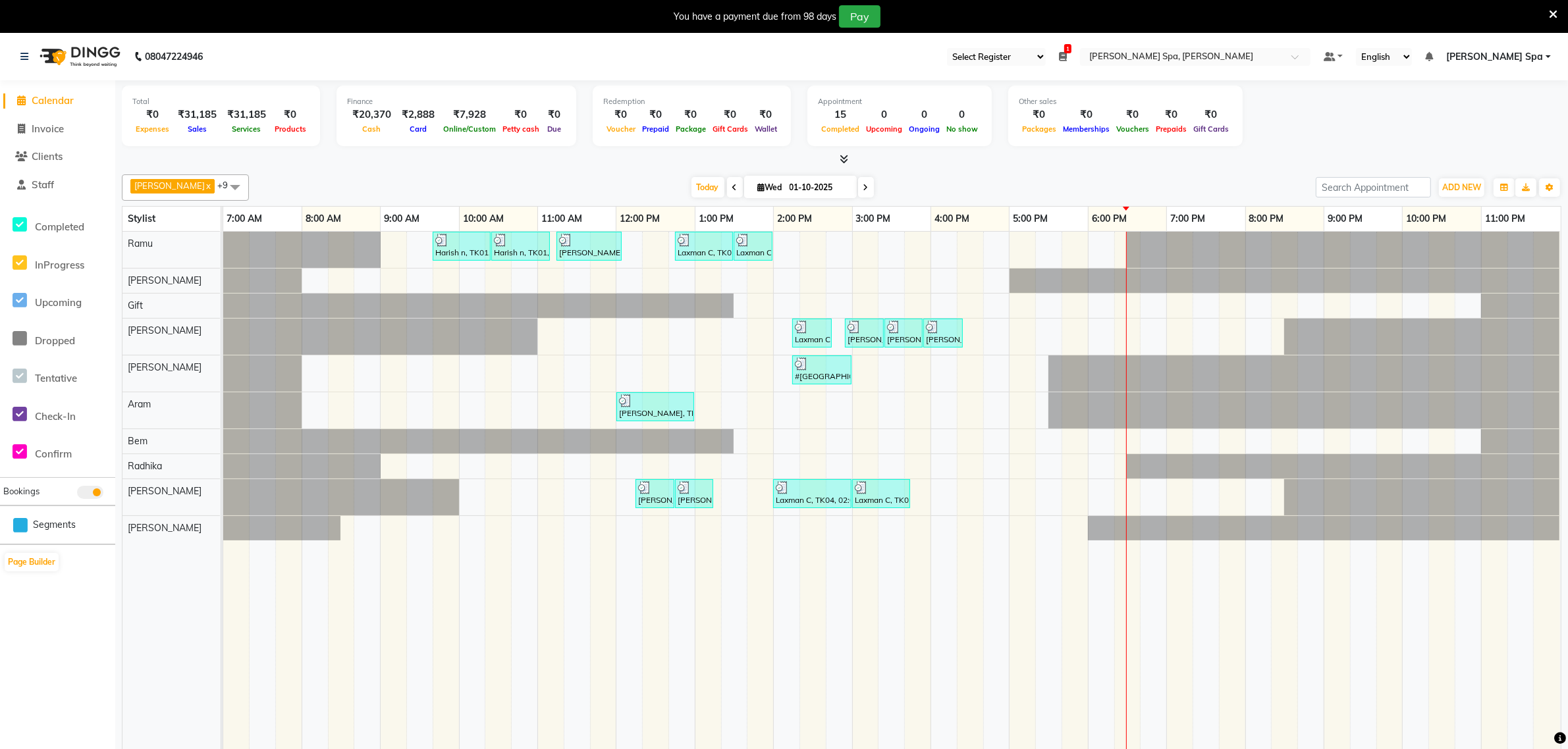
click at [1546, 57] on link "[PERSON_NAME] Spa" at bounding box center [1498, 57] width 105 height 14
click at [1476, 119] on link "Sign out" at bounding box center [1483, 123] width 121 height 20
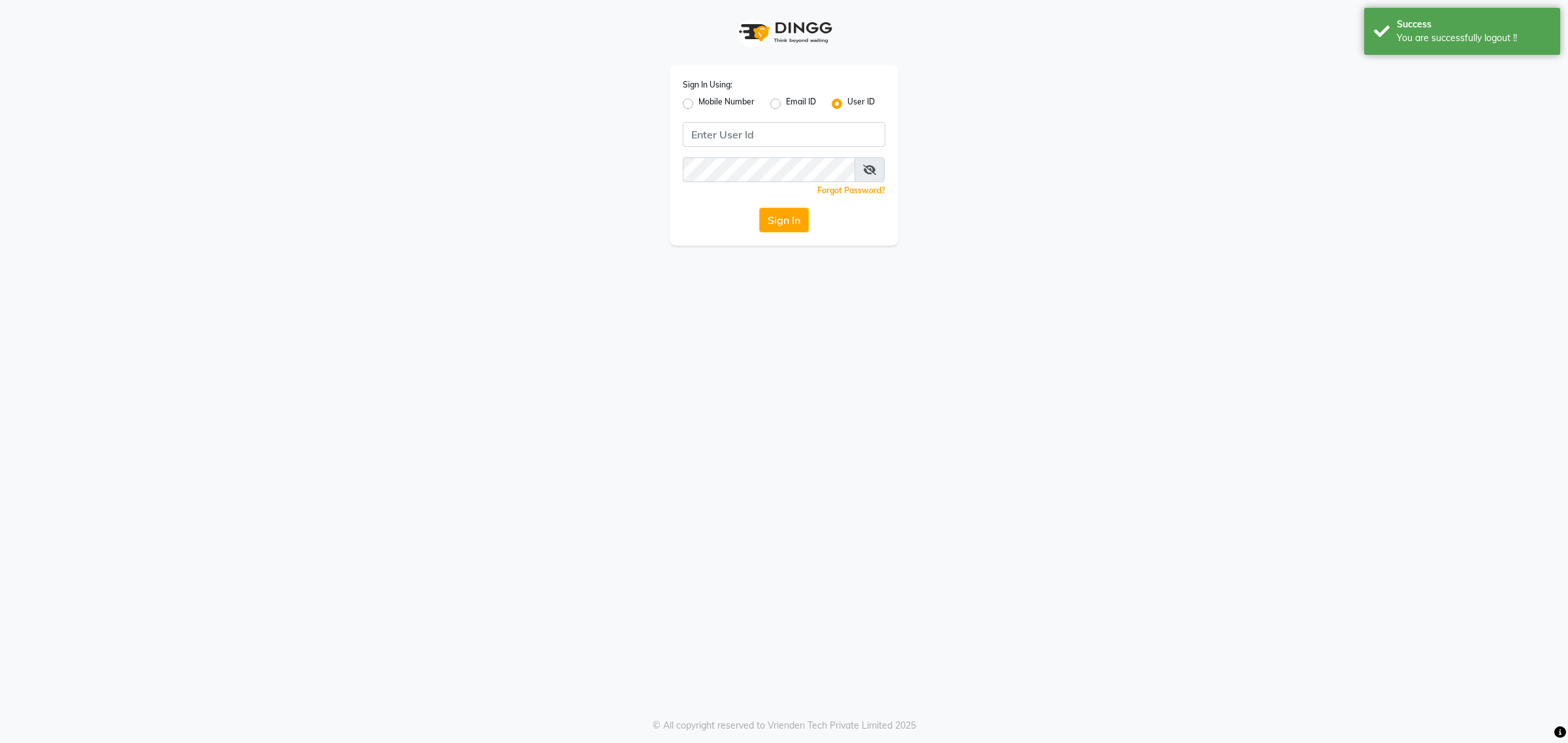
click at [698, 101] on label "Mobile Number" at bounding box center [726, 104] width 56 height 16
click at [698, 101] on input "Mobile Number" at bounding box center [702, 100] width 9 height 8
radio input "true"
radio input "false"
click at [752, 131] on input "Username" at bounding box center [806, 135] width 159 height 25
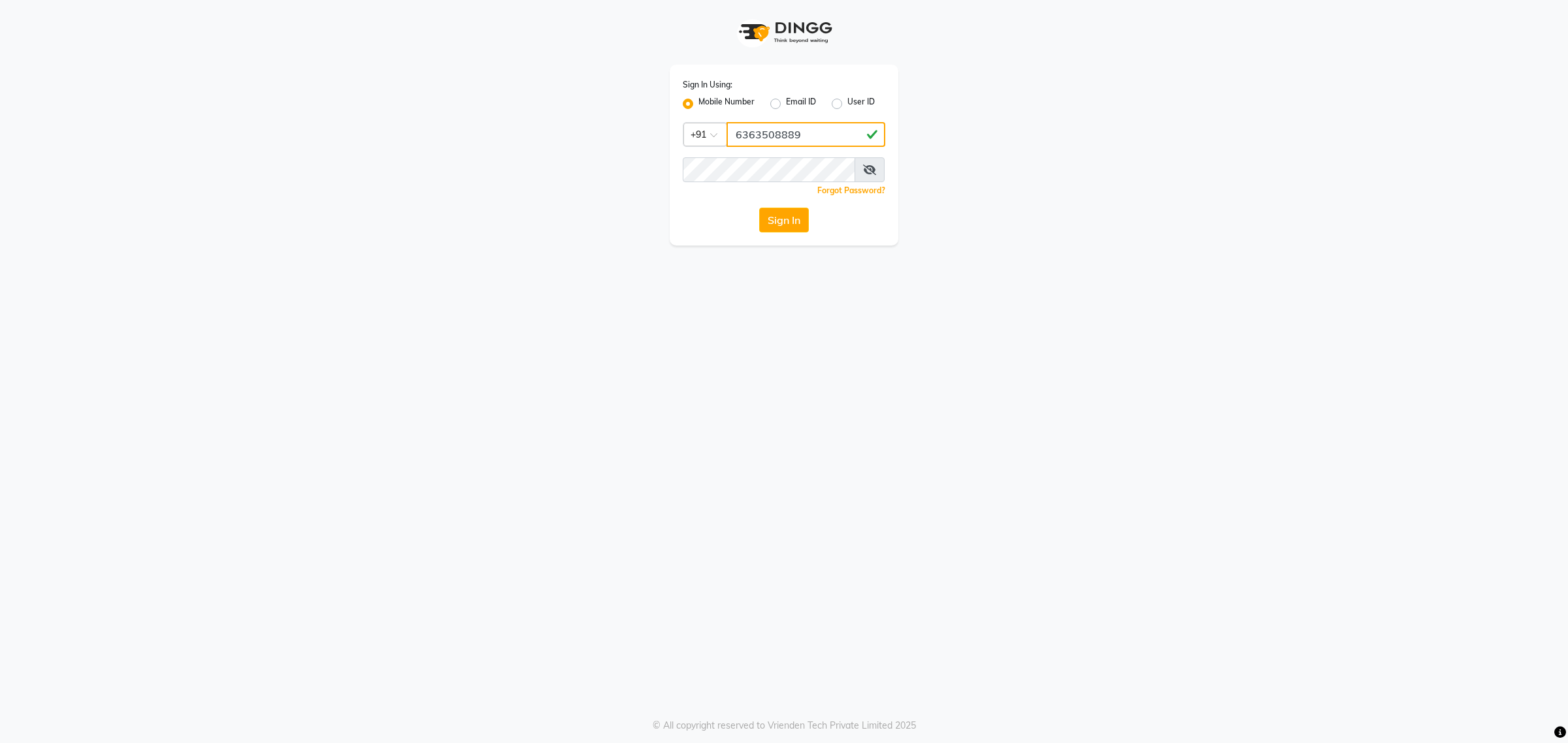
type input "6363508889"
click at [772, 211] on button "Sign In" at bounding box center [784, 220] width 50 height 25
